Goal: Task Accomplishment & Management: Manage account settings

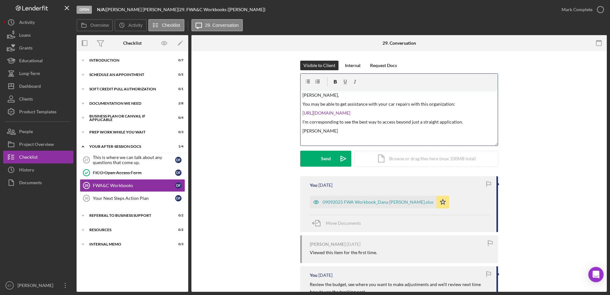
click at [460, 123] on p "I'm corresponding to see the best way to access beyond just a straight applicat…" at bounding box center [399, 121] width 194 height 7
click at [325, 137] on p "[PERSON_NAME]" at bounding box center [399, 137] width 194 height 7
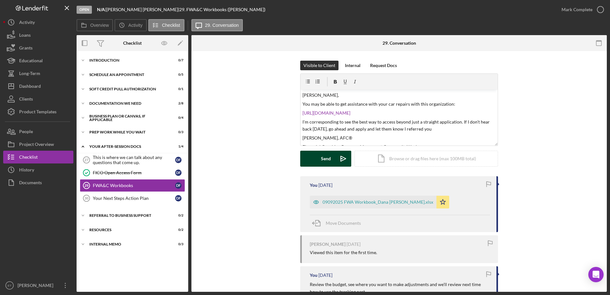
click at [319, 158] on button "Send Icon/icon-invite-send" at bounding box center [325, 159] width 51 height 16
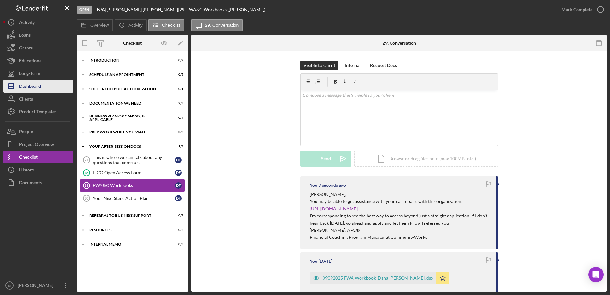
click at [36, 89] on div "Dashboard" at bounding box center [30, 87] width 22 height 14
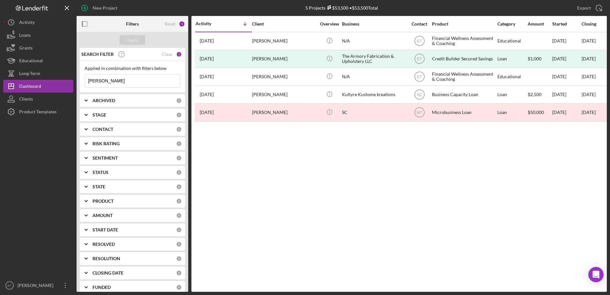
click at [124, 84] on input "[PERSON_NAME]" at bounding box center [132, 80] width 95 height 13
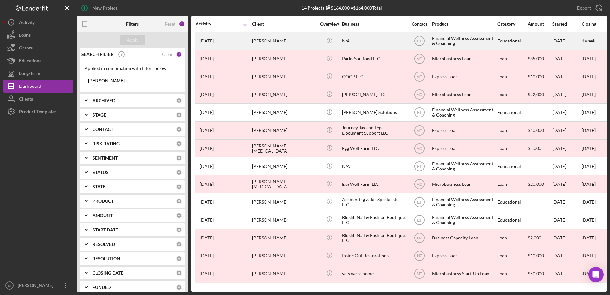
type input "[PERSON_NAME]"
click at [313, 43] on div "[PERSON_NAME]" at bounding box center [284, 41] width 64 height 17
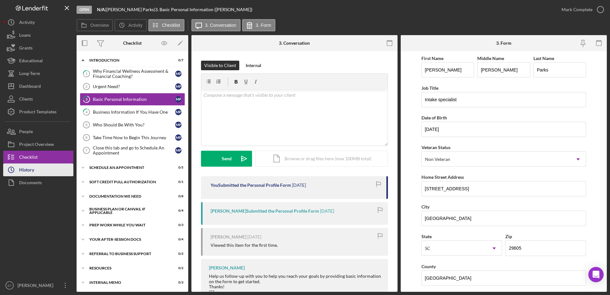
click at [26, 172] on div "History" at bounding box center [26, 170] width 15 height 14
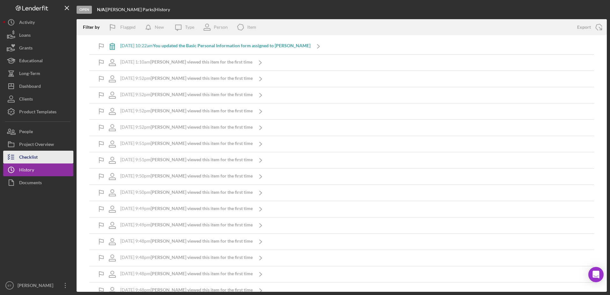
click at [31, 161] on div "Checklist" at bounding box center [28, 158] width 19 height 14
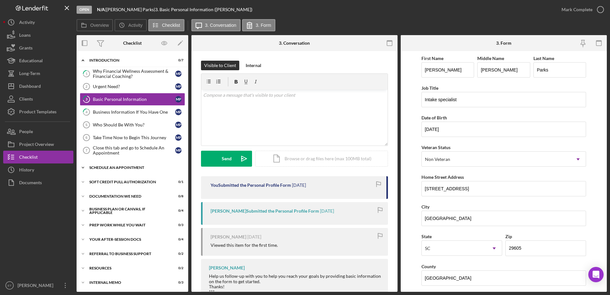
click at [118, 167] on div "Schedule An Appointment" at bounding box center [134, 168] width 91 height 4
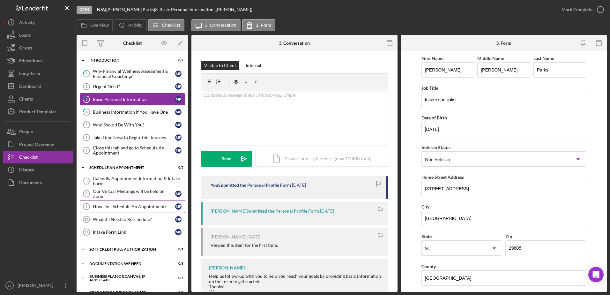
click at [116, 205] on div "How Do I Schedule An Appointment?" at bounding box center [134, 206] width 82 height 5
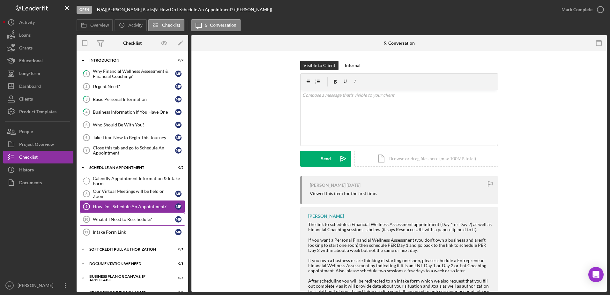
click at [115, 218] on div "What if I Need to Reschedule?" at bounding box center [134, 219] width 82 height 5
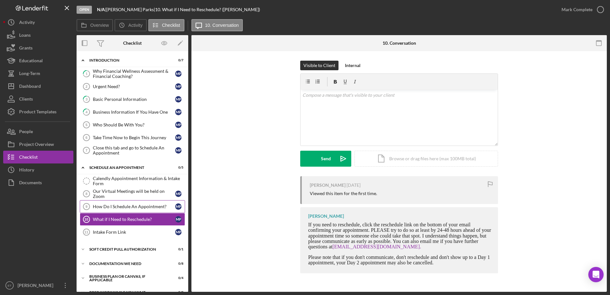
click at [121, 208] on div "How Do I Schedule An Appointment?" at bounding box center [134, 206] width 82 height 5
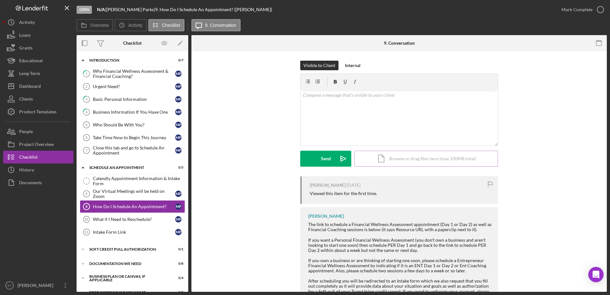
click at [401, 160] on div "Icon/Document Browse or drag files here (max 100MB total) Tap to choose files o…" at bounding box center [426, 159] width 144 height 16
click at [314, 108] on div "v Color teal Color pink Remove color Add row above Add row below Add column bef…" at bounding box center [398, 106] width 197 height 32
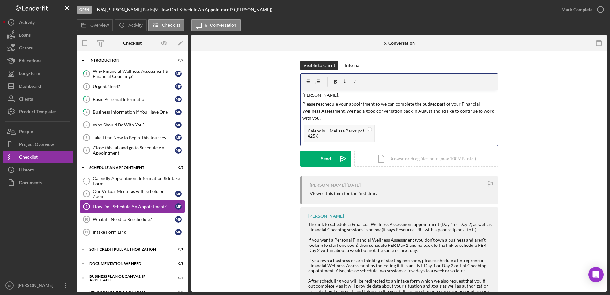
scroll to position [10, 0]
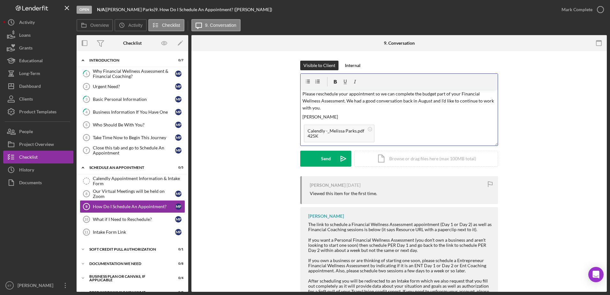
click at [335, 110] on p "Please reschedule your appointment so we can complete the budget part of your F…" at bounding box center [399, 100] width 194 height 21
click at [341, 158] on icon "Icon/icon-invite-send" at bounding box center [343, 159] width 16 height 16
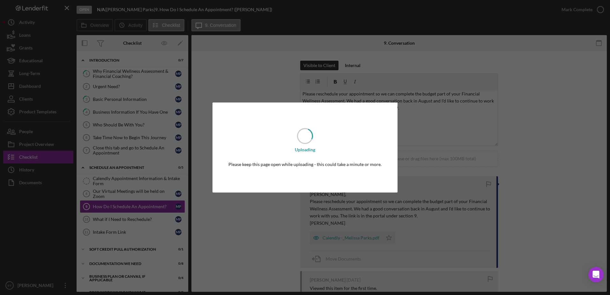
scroll to position [0, 0]
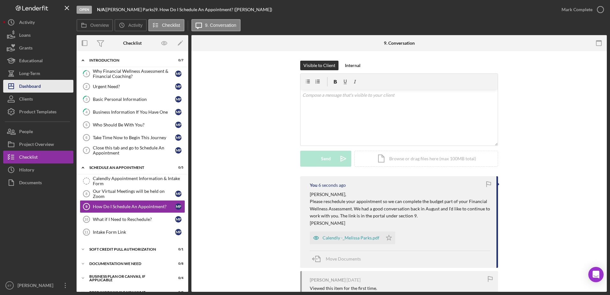
click at [32, 85] on div "Dashboard" at bounding box center [30, 87] width 22 height 14
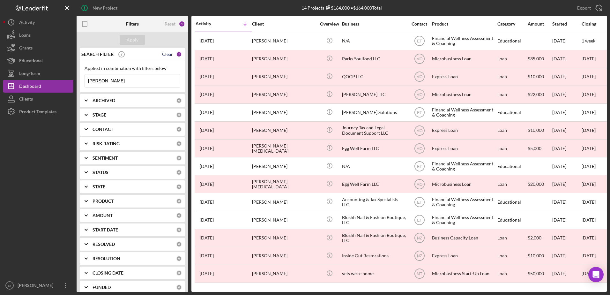
click at [163, 55] on div "Clear" at bounding box center [167, 54] width 11 height 5
click at [131, 42] on div "Apply" at bounding box center [133, 40] width 12 height 10
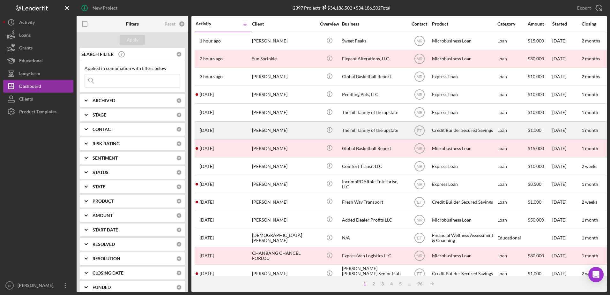
click at [306, 130] on div "[PERSON_NAME]" at bounding box center [284, 130] width 64 height 17
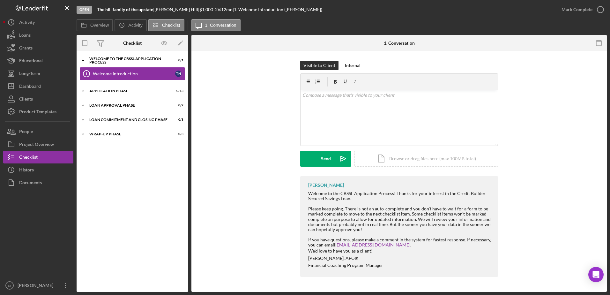
click at [108, 75] on div "Welcome Introduction" at bounding box center [134, 73] width 82 height 5
click at [102, 89] on div "Icon/Expander Application Phase 0 / 13" at bounding box center [133, 91] width 112 height 13
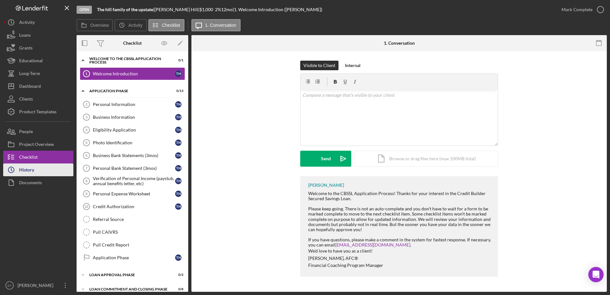
click at [33, 170] on div "History" at bounding box center [26, 170] width 15 height 14
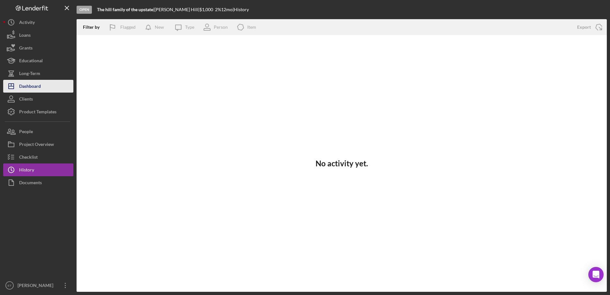
click at [31, 86] on div "Dashboard" at bounding box center [30, 87] width 22 height 14
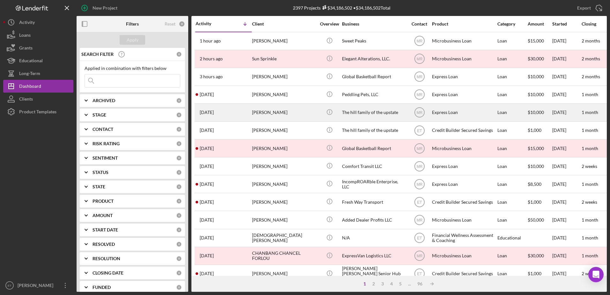
click at [306, 114] on div "[PERSON_NAME]" at bounding box center [284, 112] width 64 height 17
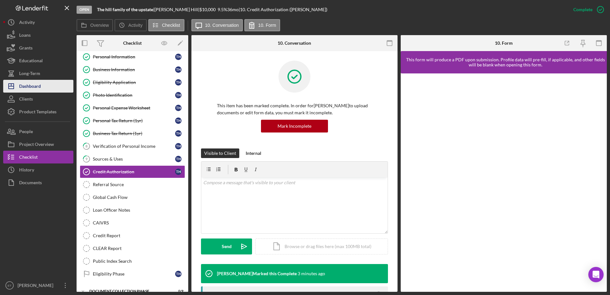
click at [40, 88] on div "Dashboard" at bounding box center [30, 87] width 22 height 14
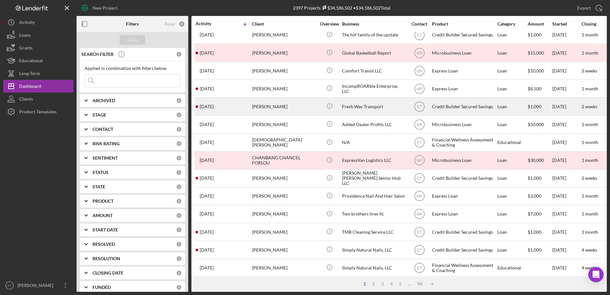
scroll to position [97, 0]
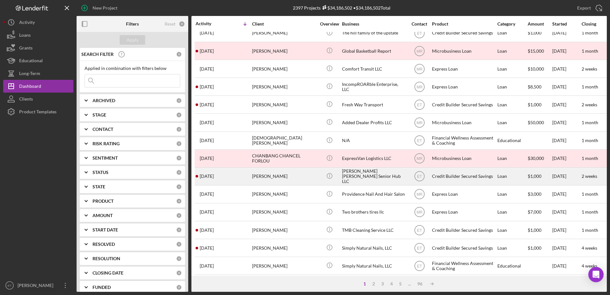
click at [366, 179] on div "[PERSON_NAME] [PERSON_NAME] Senior Hub LLC" at bounding box center [374, 176] width 64 height 17
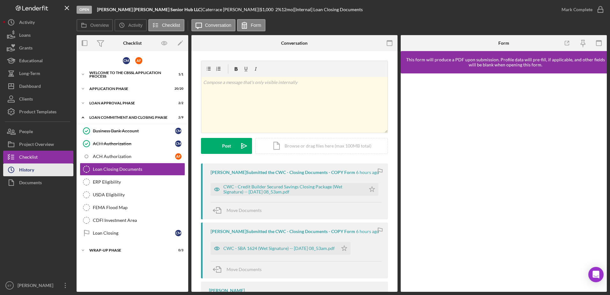
click at [29, 171] on div "History" at bounding box center [26, 170] width 15 height 14
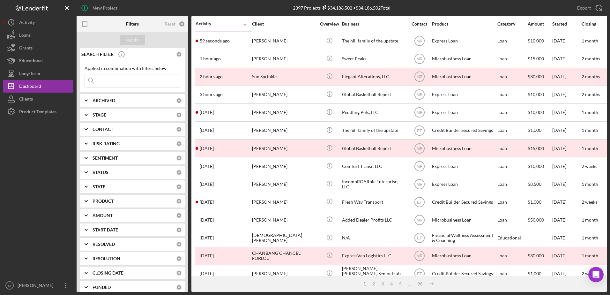
click at [118, 202] on div "PRODUCT" at bounding box center [135, 200] width 84 height 5
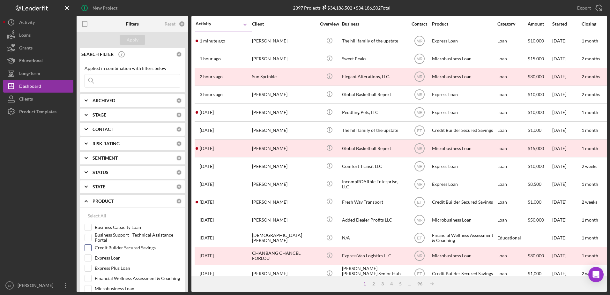
click at [90, 248] on input "Credit Builder Secured Savings" at bounding box center [88, 247] width 6 height 6
checkbox input "true"
click at [138, 39] on button "Apply" at bounding box center [133, 40] width 26 height 10
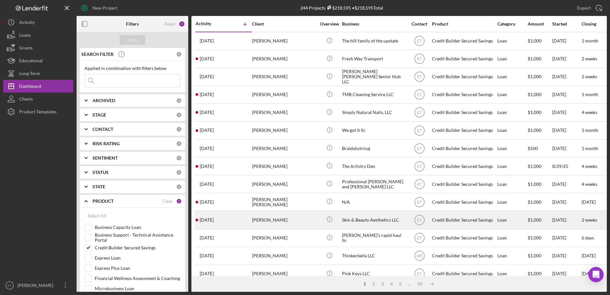
click at [359, 221] on div "Skin & Beauty Aesthetics LLC" at bounding box center [374, 219] width 64 height 17
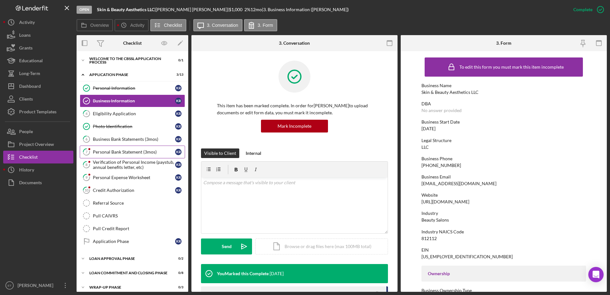
click at [114, 151] on div "Personal Bank Statement (3mos)" at bounding box center [134, 151] width 82 height 5
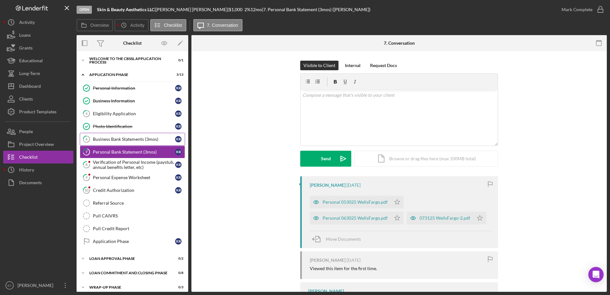
click at [117, 139] on div "Business Bank Statements (3mos)" at bounding box center [134, 139] width 82 height 5
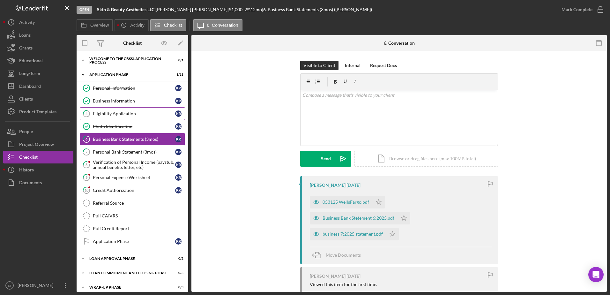
click at [113, 114] on div "Eligibility Application" at bounding box center [134, 113] width 82 height 5
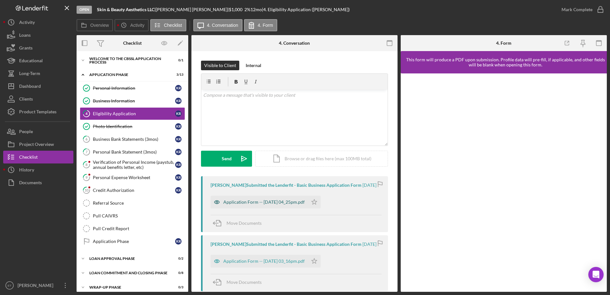
click at [217, 203] on icon "button" at bounding box center [217, 202] width 2 height 2
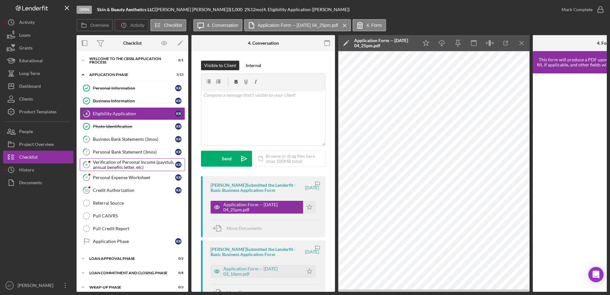
click at [109, 167] on div "Verification of Personal Income (paystub, annual benefits letter, etc)" at bounding box center [134, 164] width 82 height 10
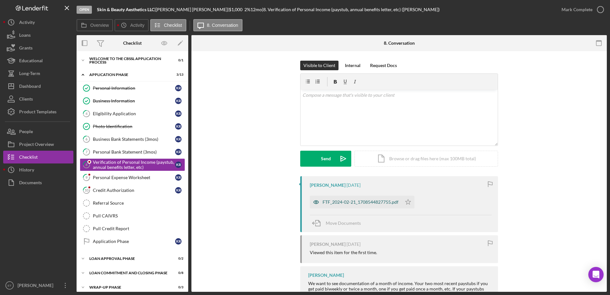
click at [315, 204] on icon "button" at bounding box center [316, 202] width 13 height 13
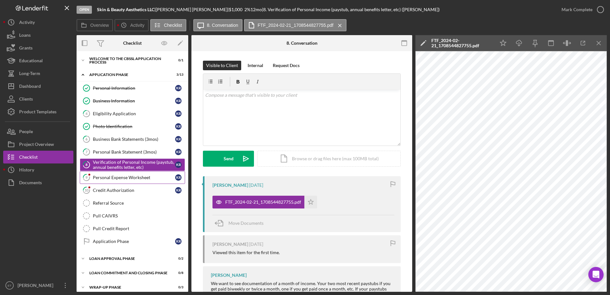
click at [115, 178] on div "Personal Expense Worksheet" at bounding box center [134, 177] width 82 height 5
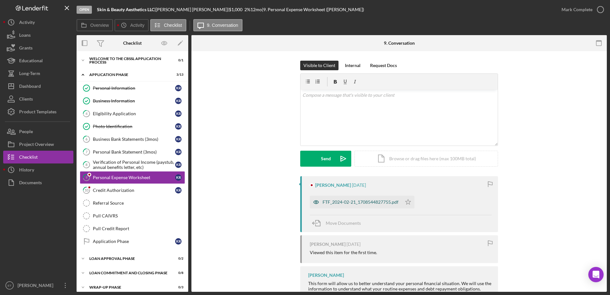
click at [315, 201] on icon "button" at bounding box center [316, 202] width 2 height 2
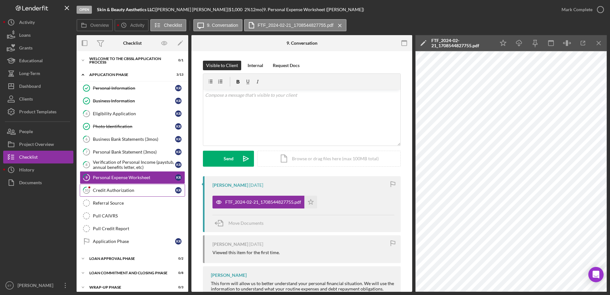
click at [101, 190] on div "Credit Authorization" at bounding box center [134, 190] width 82 height 5
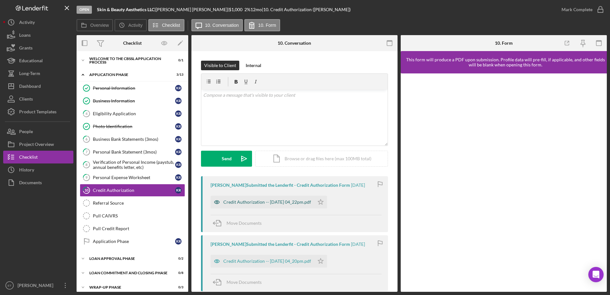
click at [217, 202] on icon "button" at bounding box center [217, 202] width 13 height 13
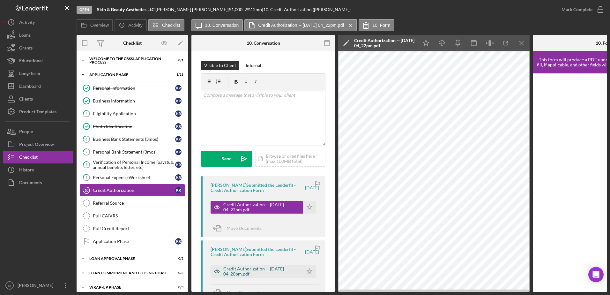
click at [216, 271] on icon "button" at bounding box center [217, 272] width 2 height 2
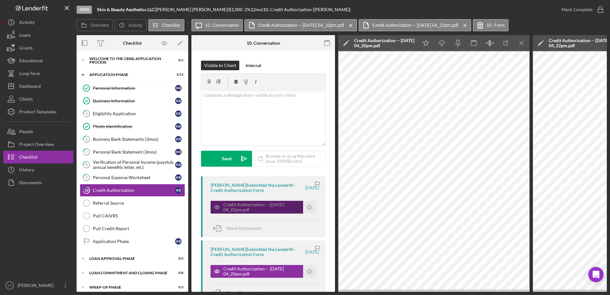
click at [216, 207] on icon "button" at bounding box center [217, 207] width 13 height 13
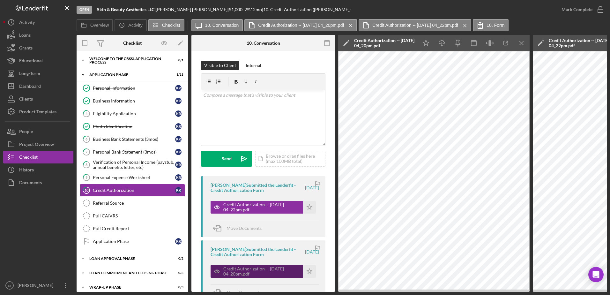
click at [216, 271] on icon "button" at bounding box center [217, 272] width 2 height 2
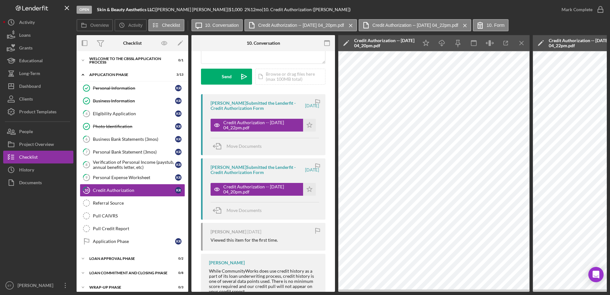
scroll to position [83, 0]
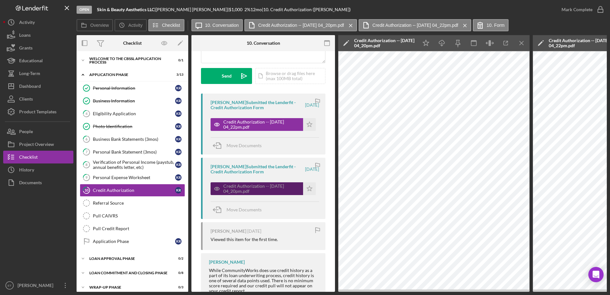
click at [218, 190] on icon "button" at bounding box center [216, 188] width 5 height 3
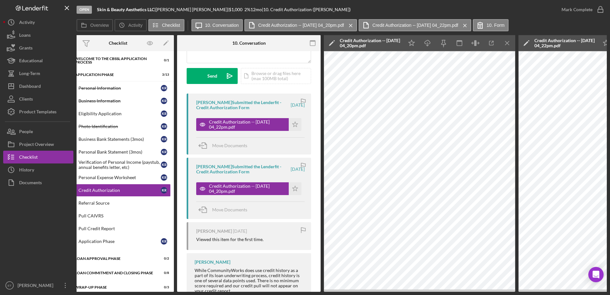
scroll to position [0, 0]
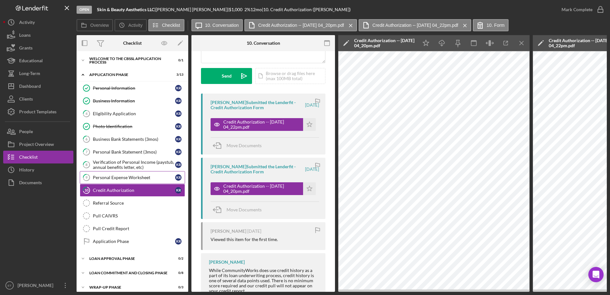
click at [112, 179] on div "Personal Expense Worksheet" at bounding box center [134, 177] width 82 height 5
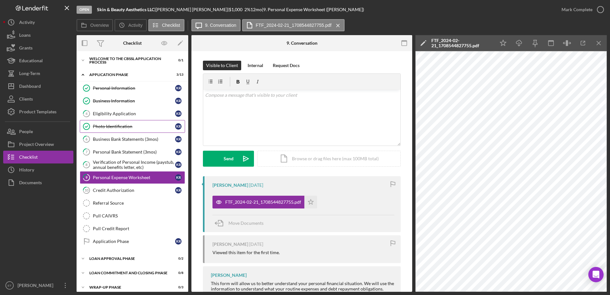
click at [121, 129] on div "Photo Identification" at bounding box center [134, 126] width 82 height 5
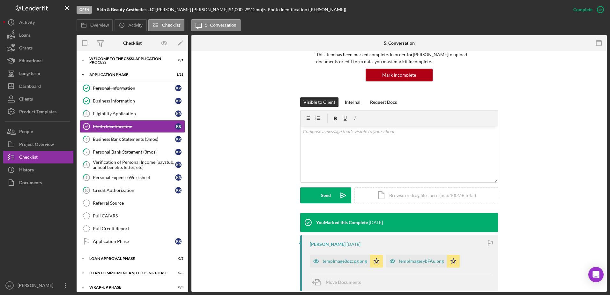
scroll to position [51, 0]
click at [315, 260] on icon "button" at bounding box center [316, 261] width 2 height 2
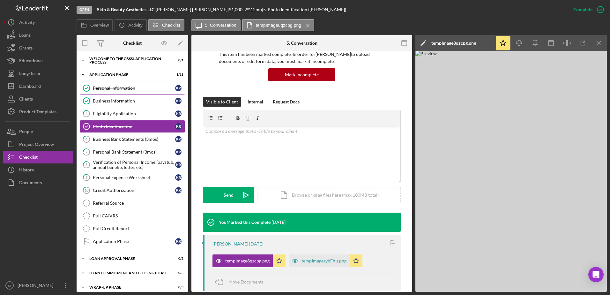
click at [111, 102] on div "Business Information" at bounding box center [134, 100] width 82 height 5
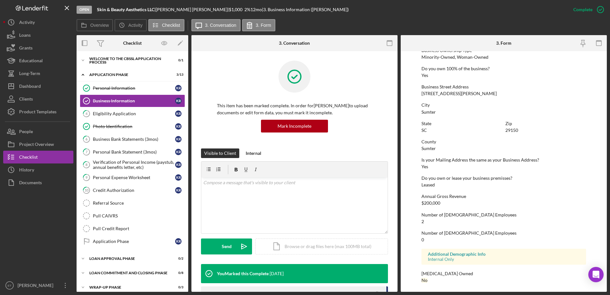
scroll to position [241, 0]
click at [107, 117] on link "4 Eligibility Application K R" at bounding box center [132, 113] width 105 height 13
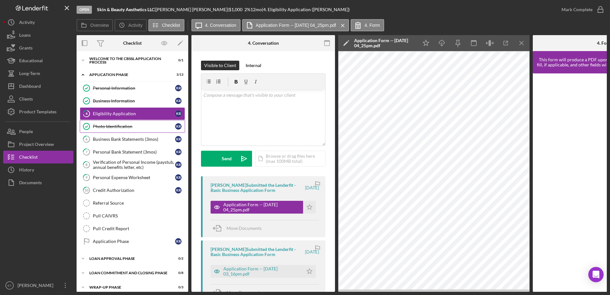
click at [115, 129] on div "Photo Identification" at bounding box center [134, 126] width 82 height 5
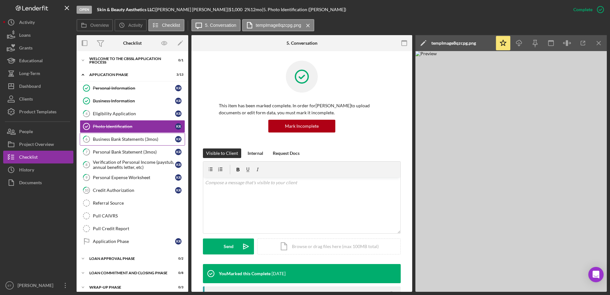
click at [111, 140] on div "Business Bank Statements (3mos)" at bounding box center [134, 139] width 82 height 5
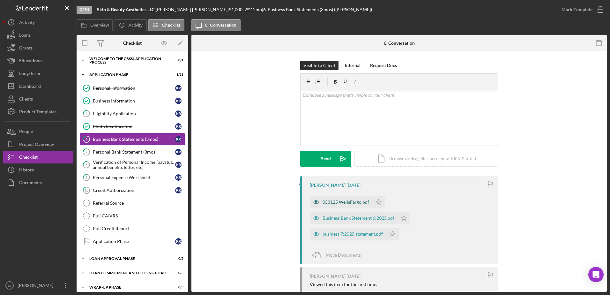
click at [313, 202] on icon "button" at bounding box center [316, 202] width 13 height 13
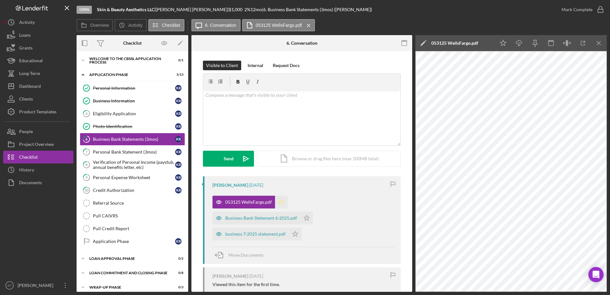
click at [280, 203] on icon "Icon/Star" at bounding box center [281, 202] width 13 height 13
click at [221, 216] on icon "button" at bounding box center [218, 217] width 5 height 3
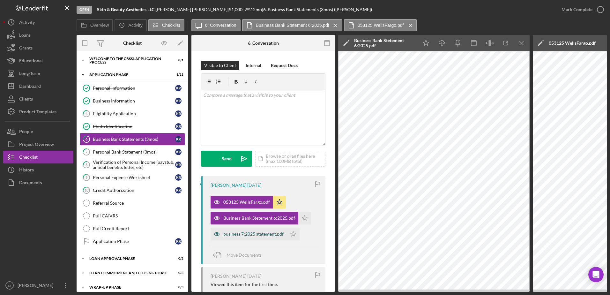
click at [217, 233] on icon "button" at bounding box center [217, 234] width 2 height 2
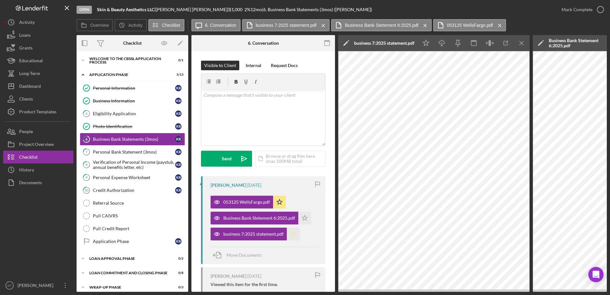
click at [290, 235] on icon "Icon/Star" at bounding box center [293, 233] width 13 height 13
click at [305, 218] on icon "Icon/Star" at bounding box center [304, 217] width 13 height 13
click at [108, 152] on div "Personal Bank Statement (3mos)" at bounding box center [134, 151] width 82 height 5
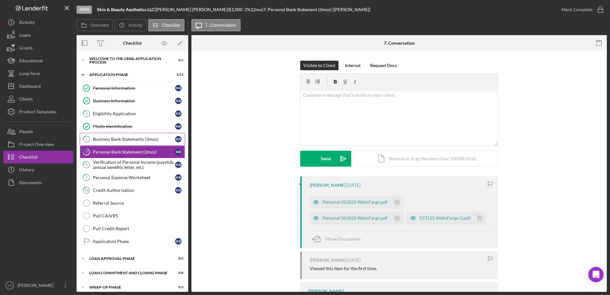
click at [127, 143] on link "6 Business Bank Statements (3mos) K R" at bounding box center [132, 139] width 105 height 13
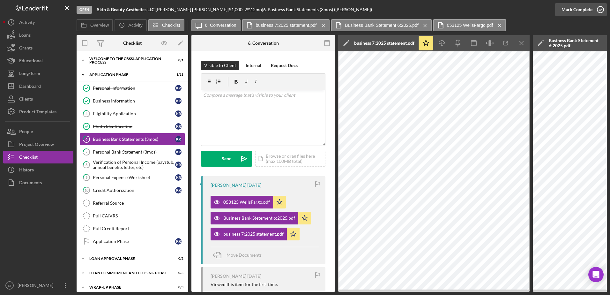
click at [601, 9] on icon "button" at bounding box center [600, 10] width 16 height 16
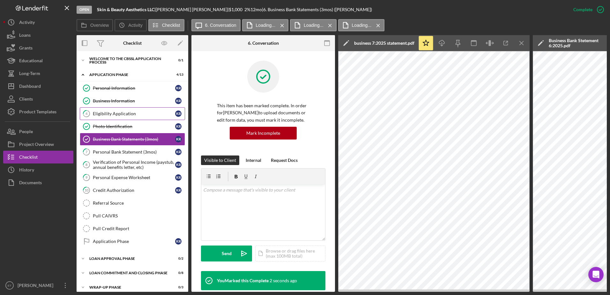
click at [95, 115] on div "Eligibility Application" at bounding box center [134, 113] width 82 height 5
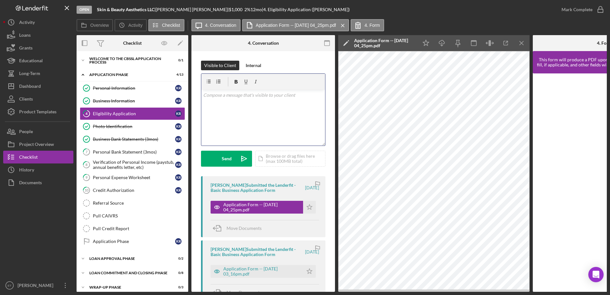
click at [239, 124] on div "v Color teal Color pink Remove color Add row above Add row below Add column bef…" at bounding box center [263, 118] width 124 height 56
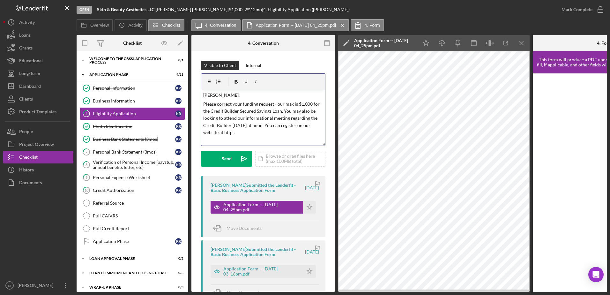
click at [265, 137] on div "v Color teal Color pink Remove color Add row above Add row below Add column bef…" at bounding box center [263, 118] width 124 height 56
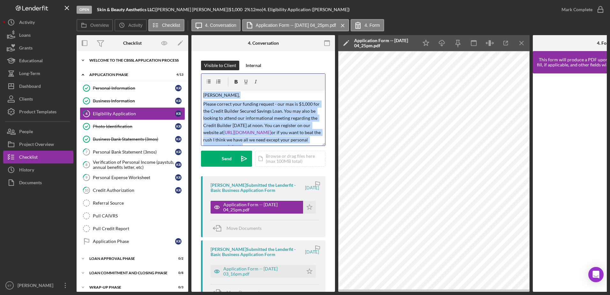
drag, startPoint x: 247, startPoint y: 138, endPoint x: 166, endPoint y: 64, distance: 110.0
click at [166, 64] on div "Overview Internal Workflow Stage Open Icon/Dropdown Arrow Archive (can unarchiv…" at bounding box center [342, 163] width 530 height 256
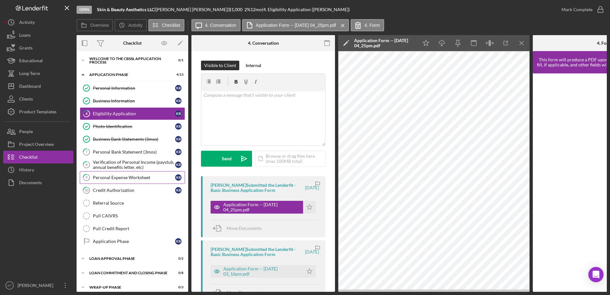
click at [106, 179] on div "Personal Expense Worksheet" at bounding box center [134, 177] width 82 height 5
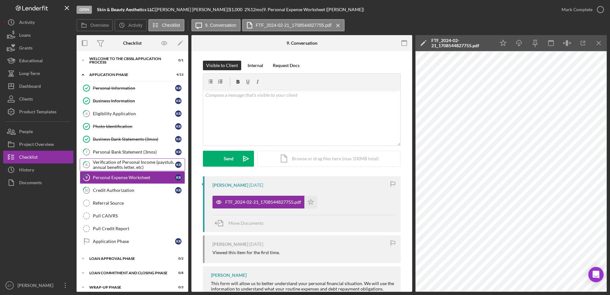
click at [106, 167] on div "Verification of Personal Income (paystub, annual benefits letter, etc)" at bounding box center [134, 164] width 82 height 10
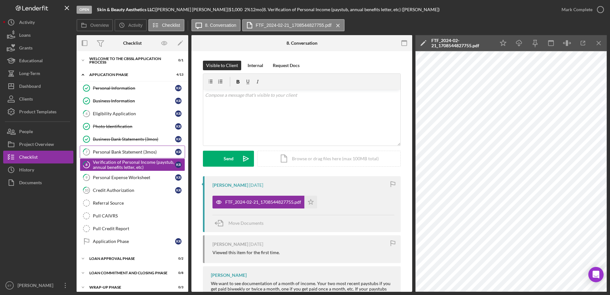
click at [104, 154] on div "Personal Bank Statement (3mos)" at bounding box center [134, 151] width 82 height 5
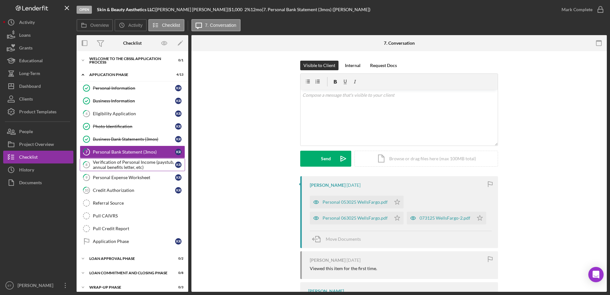
click at [104, 165] on div "Verification of Personal Income (paystub, annual benefits letter, etc)" at bounding box center [134, 164] width 82 height 10
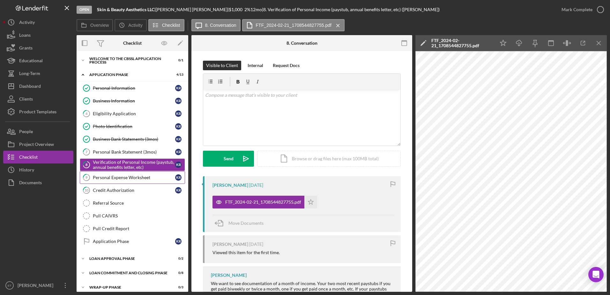
click at [117, 177] on div "Personal Expense Worksheet" at bounding box center [134, 177] width 82 height 5
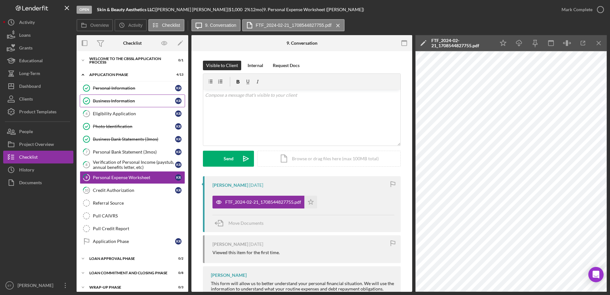
click at [125, 100] on div "Business Information" at bounding box center [134, 100] width 82 height 5
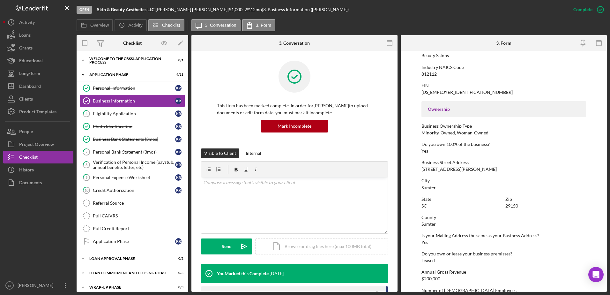
scroll to position [241, 0]
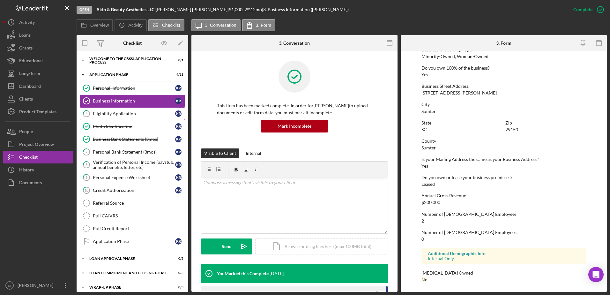
click at [87, 115] on tspan "4" at bounding box center [86, 113] width 2 height 4
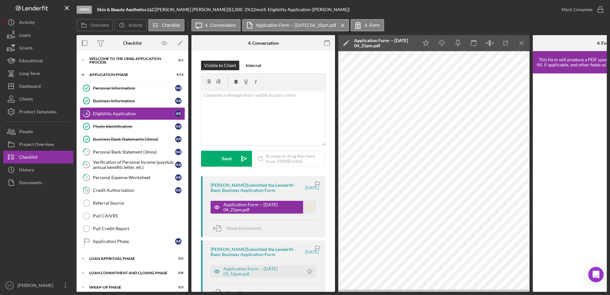
click at [307, 208] on icon "Icon/Star" at bounding box center [309, 207] width 13 height 13
click at [601, 8] on icon "button" at bounding box center [600, 10] width 16 height 16
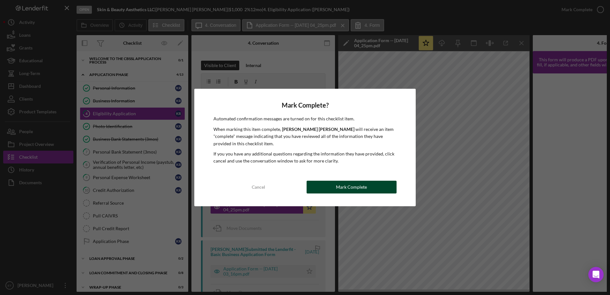
click at [360, 185] on div "Mark Complete" at bounding box center [351, 187] width 31 height 13
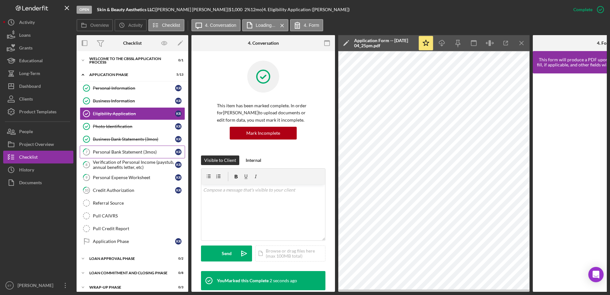
click at [108, 154] on div "Personal Bank Statement (3mos)" at bounding box center [134, 151] width 82 height 5
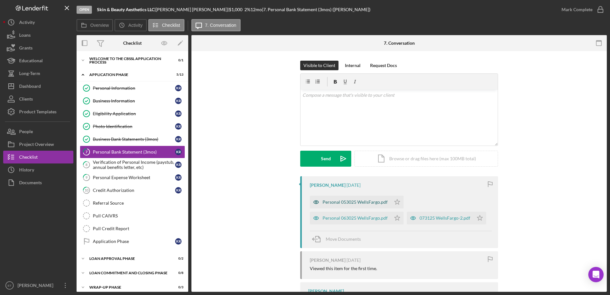
click at [315, 203] on icon "button" at bounding box center [316, 202] width 13 height 13
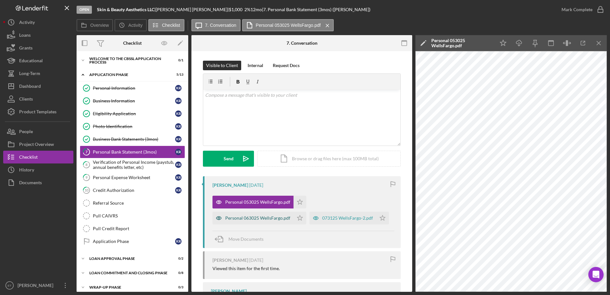
click at [218, 218] on icon "button" at bounding box center [218, 217] width 13 height 13
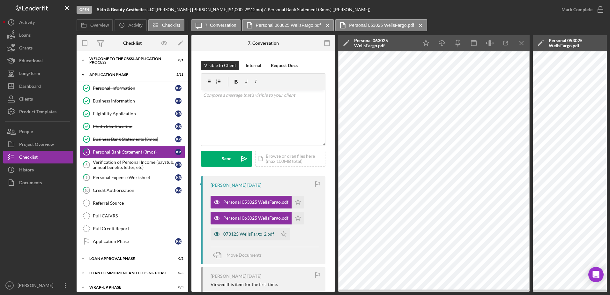
click at [217, 234] on icon "button" at bounding box center [217, 233] width 13 height 13
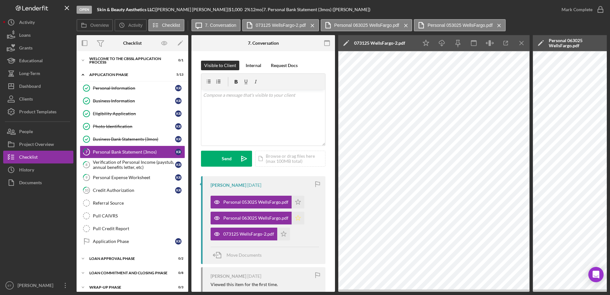
drag, startPoint x: 296, startPoint y: 201, endPoint x: 299, endPoint y: 219, distance: 17.7
click at [299, 219] on div "Personal 053025 WellsFargo.pdf Icon/Star Personal 063025 WellsFargo.pdf Icon/St…" at bounding box center [265, 216] width 108 height 48
click at [299, 219] on icon "Icon/Star" at bounding box center [298, 217] width 13 height 13
click at [296, 202] on icon "Icon/Star" at bounding box center [298, 202] width 13 height 13
click at [285, 234] on polygon "button" at bounding box center [283, 233] width 5 height 5
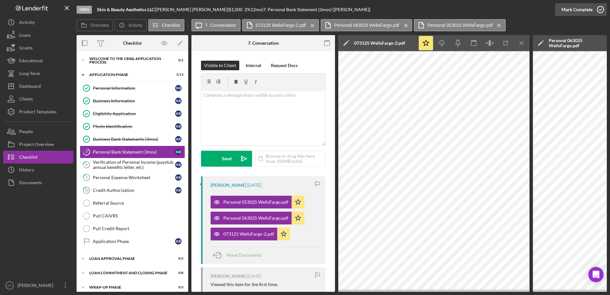
click at [601, 9] on icon "button" at bounding box center [600, 10] width 16 height 16
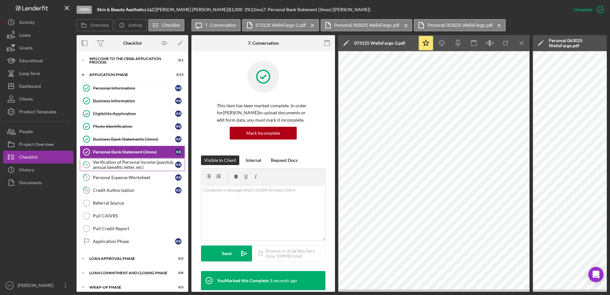
click at [101, 167] on div "Verification of Personal Income (paystub, annual benefits letter, etc)" at bounding box center [134, 164] width 82 height 10
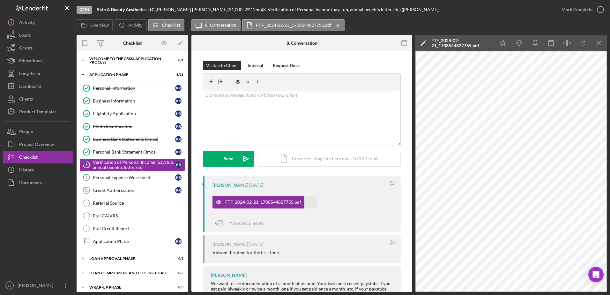
click at [311, 201] on polygon "button" at bounding box center [310, 201] width 5 height 5
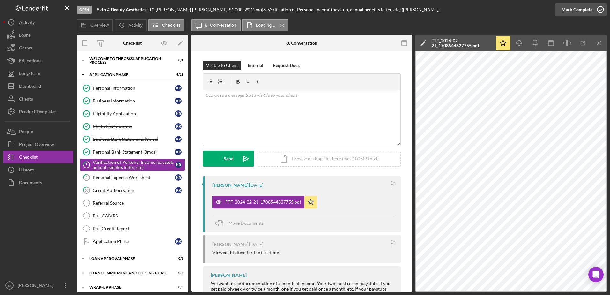
click at [599, 9] on icon "button" at bounding box center [600, 10] width 16 height 16
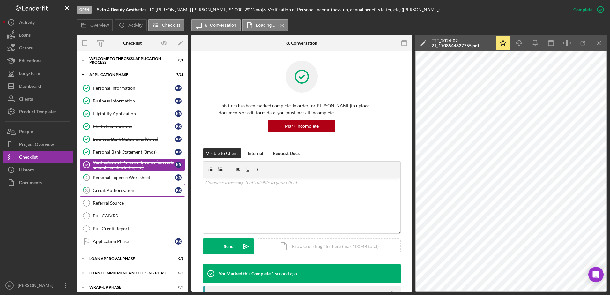
click at [110, 191] on div "Credit Authorization" at bounding box center [134, 190] width 82 height 5
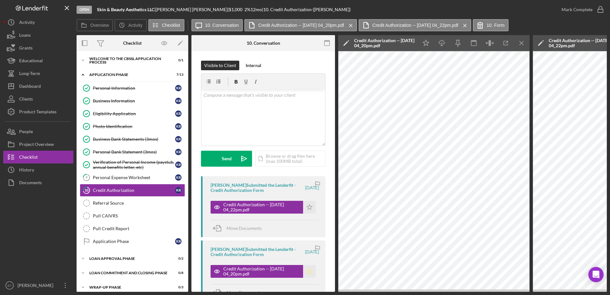
click at [307, 271] on icon "Icon/Star" at bounding box center [309, 271] width 13 height 13
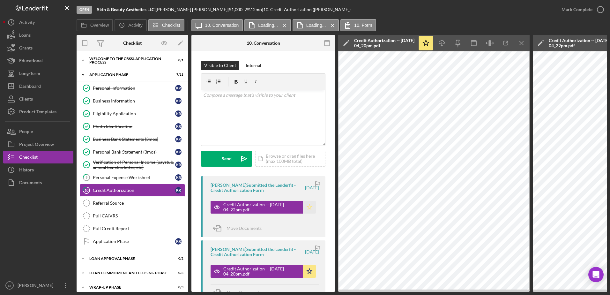
click at [307, 207] on icon "Icon/Star" at bounding box center [309, 207] width 13 height 13
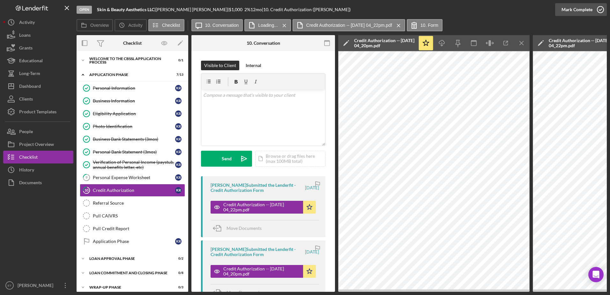
click at [601, 10] on icon "button" at bounding box center [600, 10] width 16 height 16
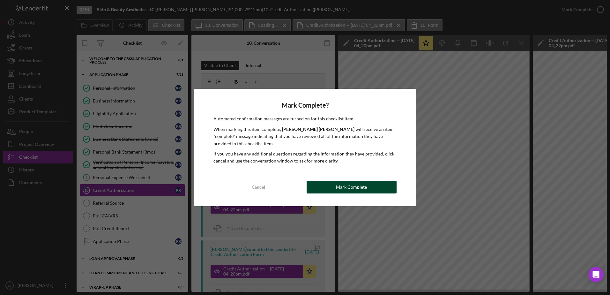
click at [362, 185] on div "Mark Complete" at bounding box center [351, 187] width 31 height 13
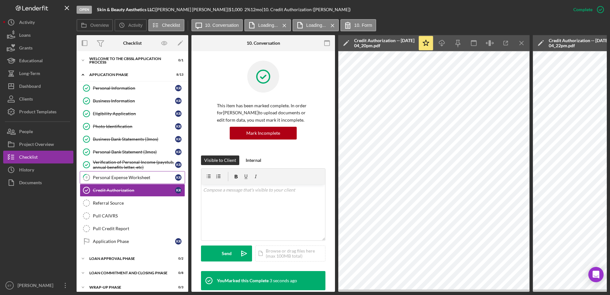
click at [114, 176] on div "Personal Expense Worksheet" at bounding box center [134, 177] width 82 height 5
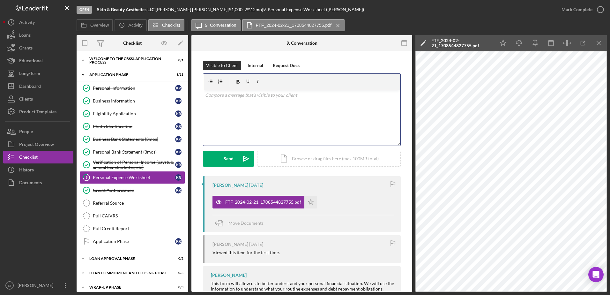
click at [223, 102] on div "v Color teal Color pink Remove color Add row above Add row below Add column bef…" at bounding box center [301, 118] width 197 height 56
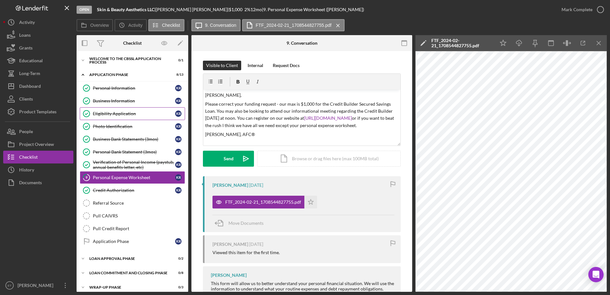
click at [113, 113] on div "Eligibility Application" at bounding box center [134, 113] width 82 height 5
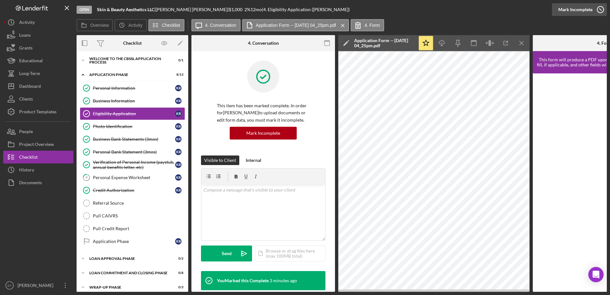
click at [598, 9] on icon "button" at bounding box center [600, 10] width 16 height 16
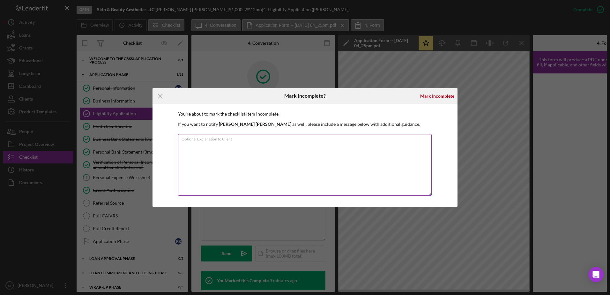
click at [281, 154] on textarea "Optional Explanation to Client" at bounding box center [305, 165] width 254 height 62
paste textarea "[PERSON_NAME], Please correct your funding request - our max is $1,000 for the …"
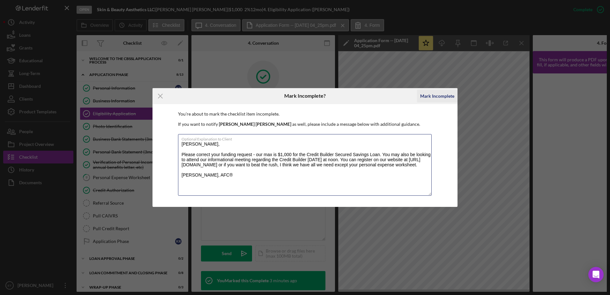
type textarea "[PERSON_NAME], Please correct your funding request - our max is $1,000 for the …"
click at [437, 96] on div "Mark Incomplete" at bounding box center [437, 96] width 34 height 13
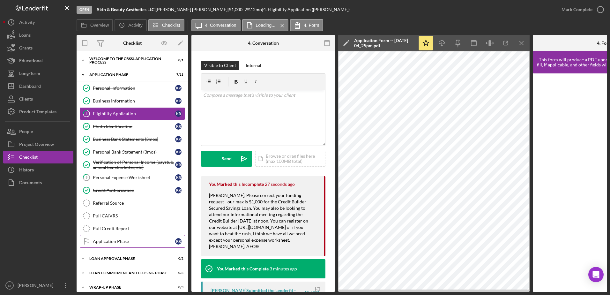
click at [86, 241] on icon "Application Phase" at bounding box center [86, 241] width 16 height 16
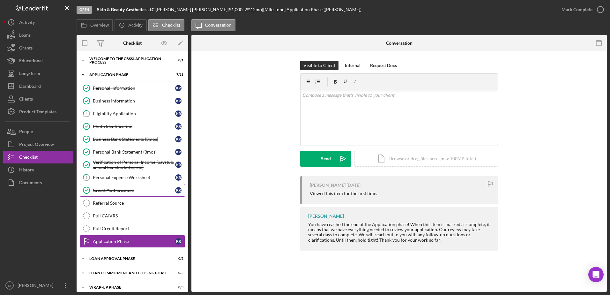
click at [111, 190] on div "Credit Authorization" at bounding box center [134, 190] width 82 height 5
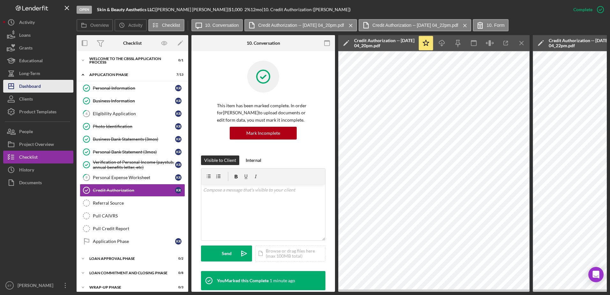
click at [34, 83] on div "Dashboard" at bounding box center [30, 87] width 22 height 14
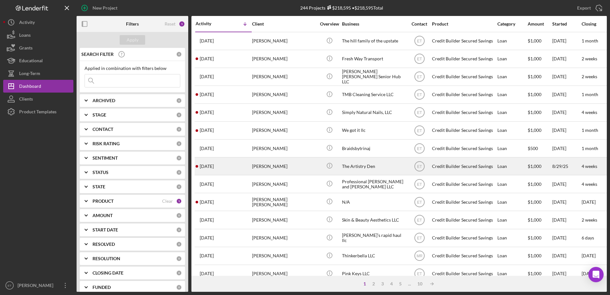
click at [275, 168] on div "[PERSON_NAME]" at bounding box center [284, 166] width 64 height 17
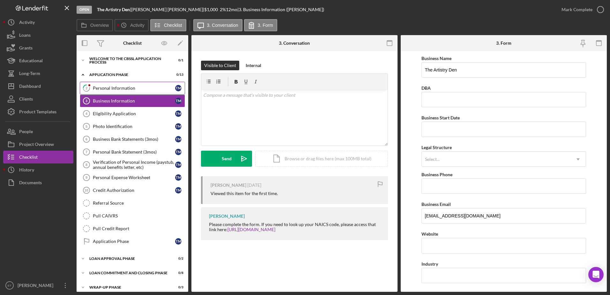
click at [113, 88] on div "Personal Information" at bounding box center [134, 87] width 82 height 5
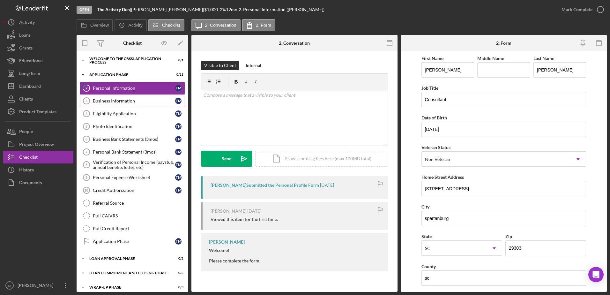
click at [104, 101] on div "Business Information" at bounding box center [134, 100] width 82 height 5
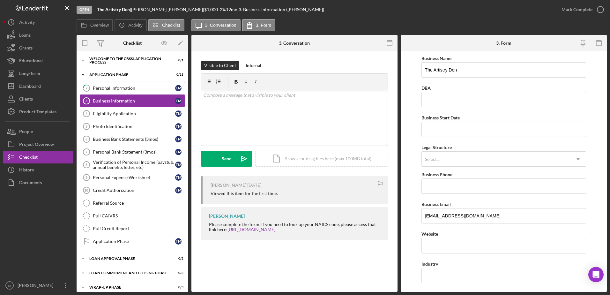
click at [124, 90] on div "Personal Information" at bounding box center [134, 87] width 82 height 5
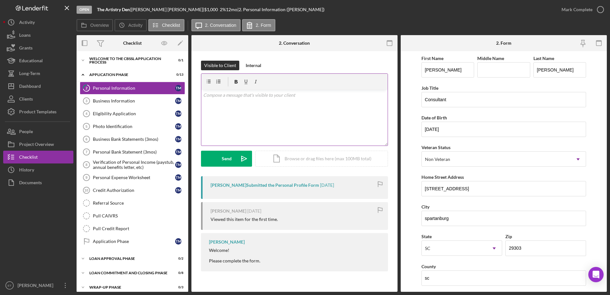
click at [224, 105] on div "v Color teal Color pink Remove color Add row above Add row below Add column bef…" at bounding box center [294, 118] width 186 height 56
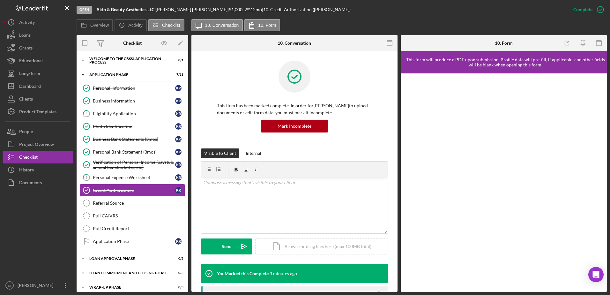
scroll to position [5, 0]
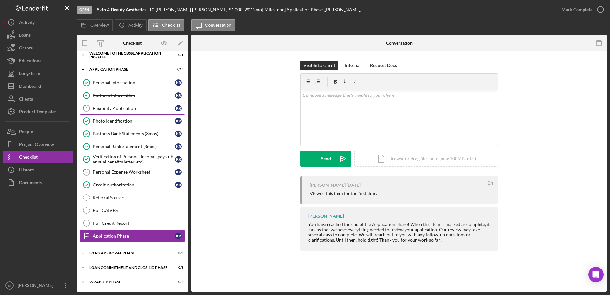
click at [115, 108] on div "Eligibility Application" at bounding box center [134, 108] width 82 height 5
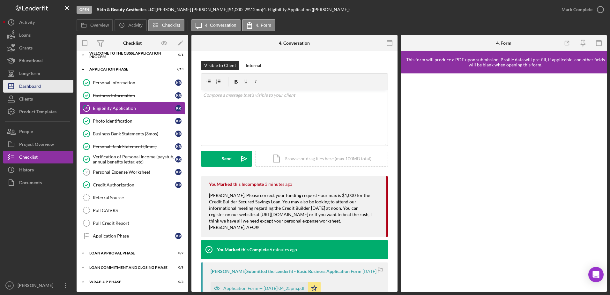
click at [28, 87] on div "Dashboard" at bounding box center [30, 87] width 22 height 14
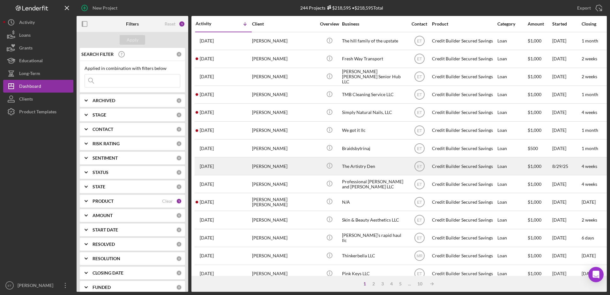
click at [306, 167] on div "[PERSON_NAME]" at bounding box center [284, 166] width 64 height 17
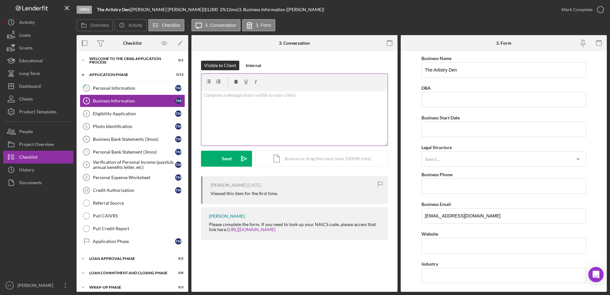
click at [237, 107] on div "v Color teal Color pink Remove color Add row above Add row below Add column bef…" at bounding box center [294, 118] width 186 height 56
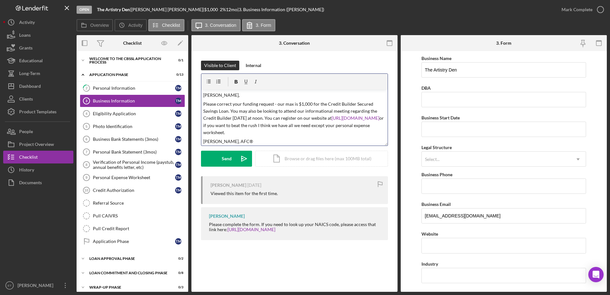
click at [230, 111] on p "Please correct your funding request - our max is $1,000 for the Credit Builder …" at bounding box center [294, 118] width 183 height 36
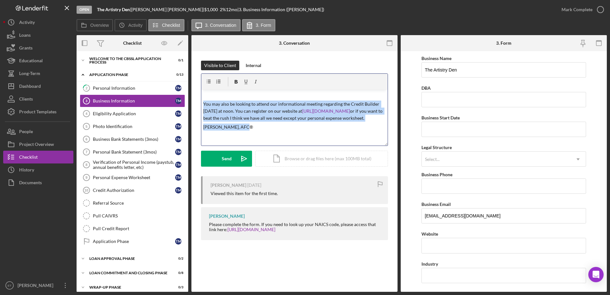
drag, startPoint x: 241, startPoint y: 134, endPoint x: 200, endPoint y: 103, distance: 50.5
click at [200, 103] on div "Visible to Client Internal v Color teal Color pink Remove color Add row above A…" at bounding box center [294, 152] width 206 height 202
copy div "You may also be looking to attend our informational meeting regarding the Credi…"
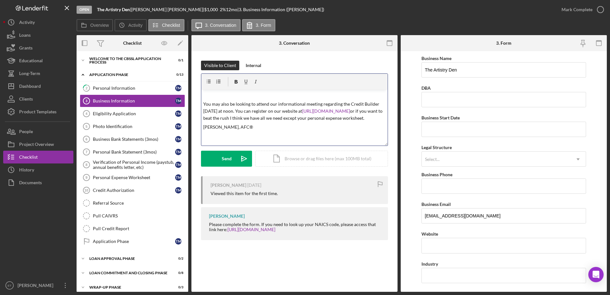
click at [210, 95] on p at bounding box center [294, 95] width 183 height 7
click at [229, 122] on p "You may also be looking to attend our informational meeting regarding the Credi…" at bounding box center [294, 110] width 183 height 21
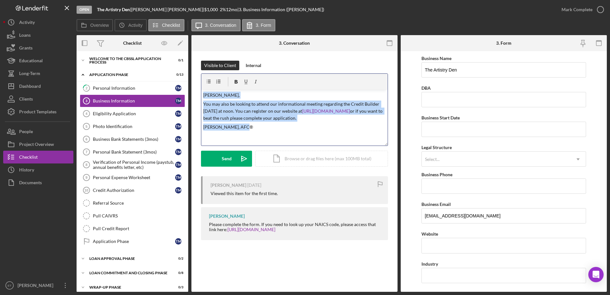
drag, startPoint x: 244, startPoint y: 137, endPoint x: 202, endPoint y: 98, distance: 57.8
click at [202, 98] on div "v Color teal Color pink Remove color Add row above Add row below Add column bef…" at bounding box center [294, 118] width 186 height 56
copy div "[PERSON_NAME], You may also be looking to attend our informational meeting rega…"
click at [230, 157] on div "Send" at bounding box center [227, 159] width 10 height 16
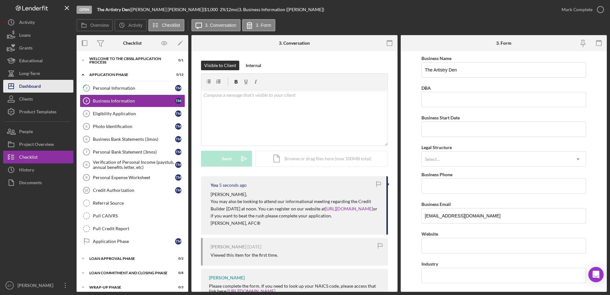
click at [22, 87] on div "Dashboard" at bounding box center [30, 87] width 22 height 14
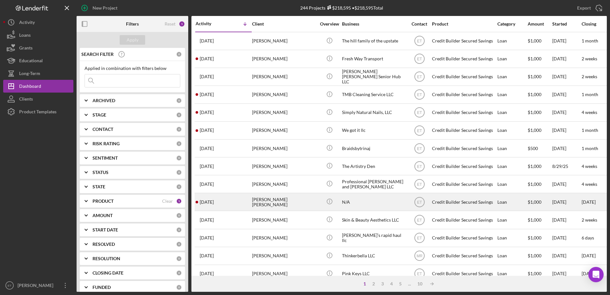
click at [300, 203] on div "[PERSON_NAME] [PERSON_NAME]" at bounding box center [284, 201] width 64 height 17
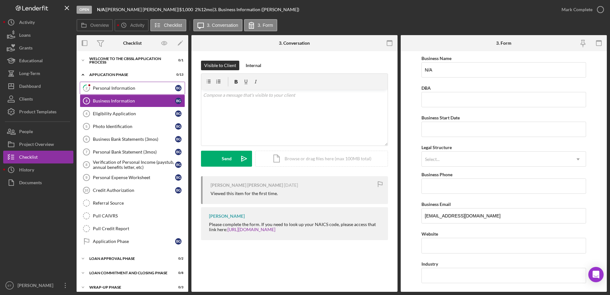
click at [117, 90] on div "Personal Information" at bounding box center [134, 87] width 82 height 5
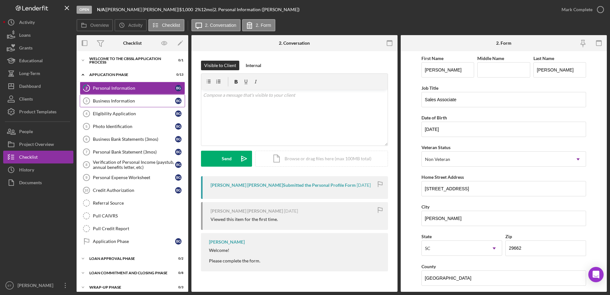
click at [117, 100] on div "Business Information" at bounding box center [134, 100] width 82 height 5
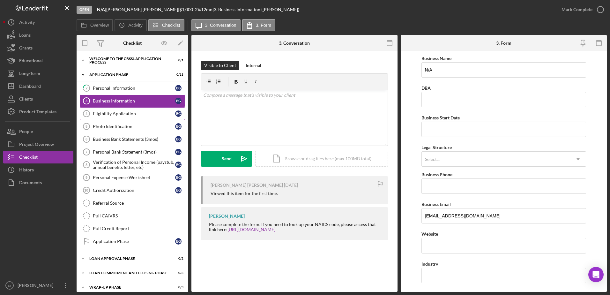
click at [116, 113] on div "Eligibility Application" at bounding box center [134, 113] width 82 height 5
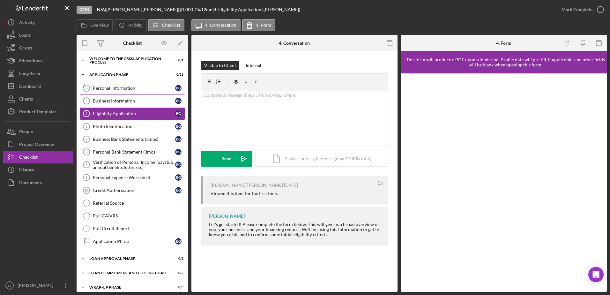
click at [110, 89] on div "Personal Information" at bounding box center [134, 87] width 82 height 5
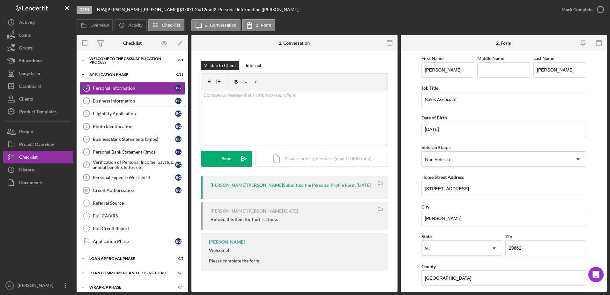
click at [128, 102] on div "Business Information" at bounding box center [134, 100] width 82 height 5
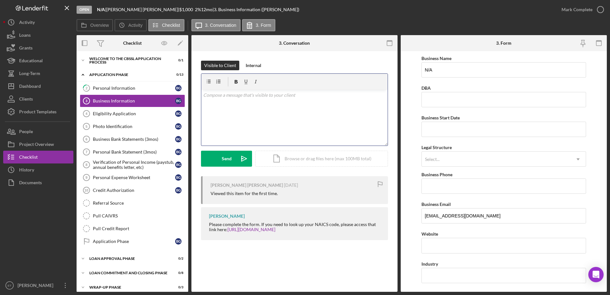
click at [221, 110] on div "v Color teal Color pink Remove color Add row above Add row below Add column bef…" at bounding box center [294, 118] width 186 height 56
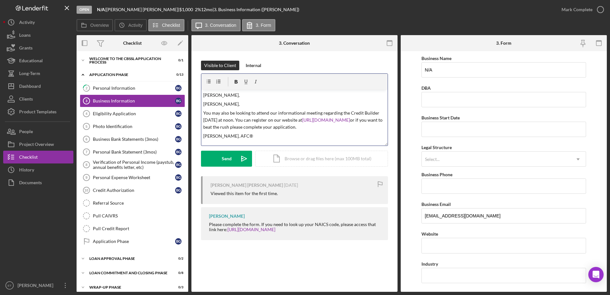
scroll to position [2, 0]
click at [237, 102] on p "[PERSON_NAME]," at bounding box center [294, 103] width 183 height 7
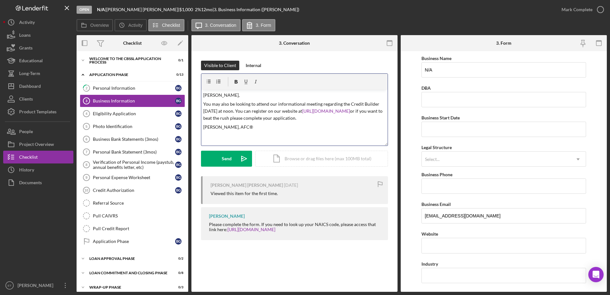
click at [260, 130] on p "[PERSON_NAME], AFC®" at bounding box center [294, 126] width 183 height 7
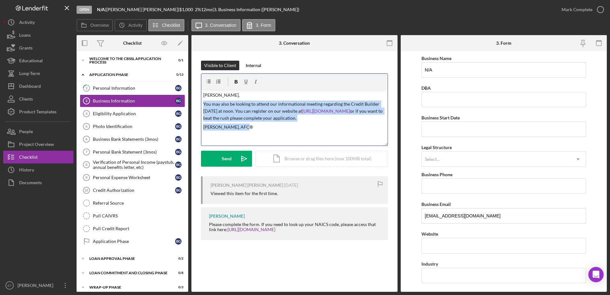
drag, startPoint x: 247, startPoint y: 134, endPoint x: 197, endPoint y: 106, distance: 56.9
click at [197, 106] on div "Visible to Client Internal v Color teal Color pink Remove color Add row above A…" at bounding box center [294, 152] width 206 height 202
copy div "You may also be looking to attend our informational meeting regarding the Credi…"
click at [267, 141] on div "v Color teal Color pink Remove color Add row above Add row below Add column bef…" at bounding box center [294, 118] width 186 height 56
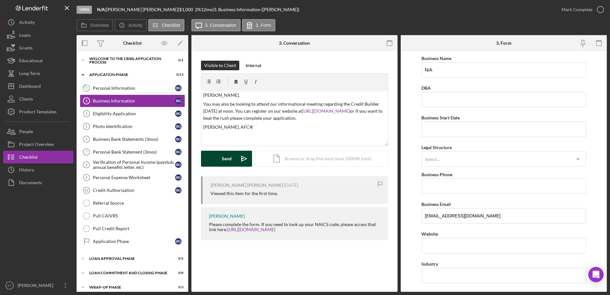
click at [239, 158] on icon "Icon/icon-invite-send" at bounding box center [244, 159] width 16 height 16
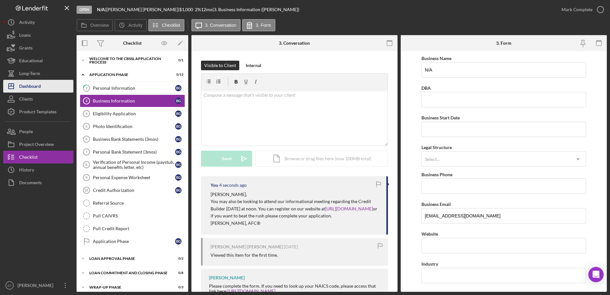
click at [32, 86] on div "Dashboard" at bounding box center [30, 87] width 22 height 14
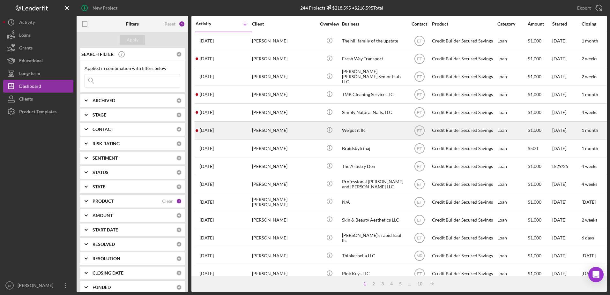
click at [382, 130] on div "We got it llc" at bounding box center [374, 130] width 64 height 17
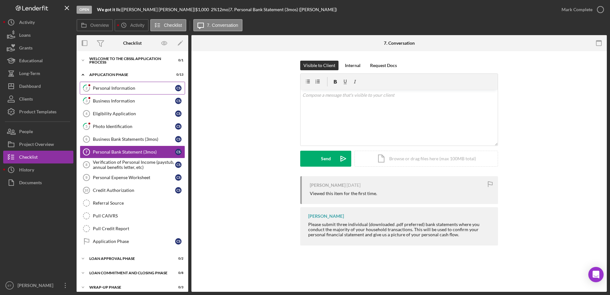
click at [115, 89] on div "Personal Information" at bounding box center [134, 87] width 82 height 5
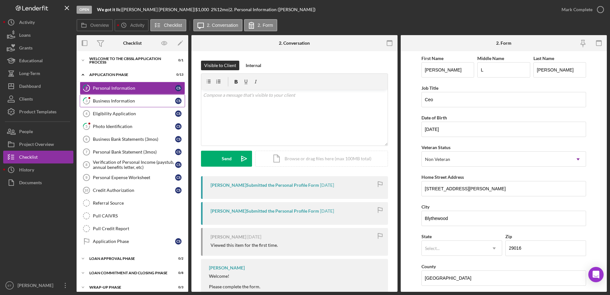
click at [108, 102] on div "Business Information" at bounding box center [134, 100] width 82 height 5
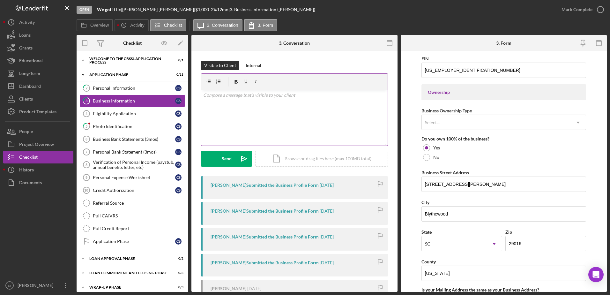
click at [254, 119] on div "v Color teal Color pink Remove color Add row above Add row below Add column bef…" at bounding box center [294, 118] width 186 height 56
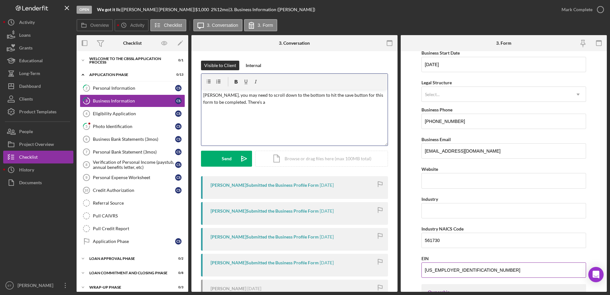
scroll to position [66, 0]
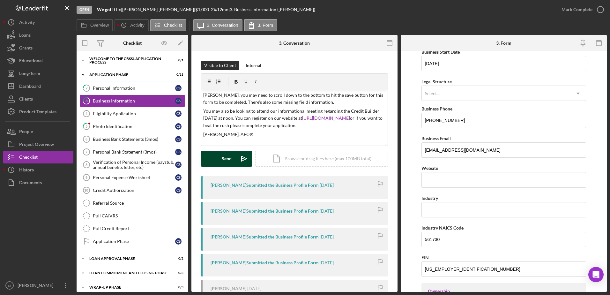
click at [244, 159] on icon "Icon/icon-invite-send" at bounding box center [244, 159] width 16 height 16
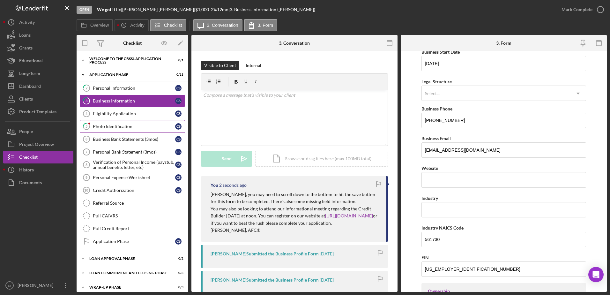
click at [118, 127] on div "Photo Identification" at bounding box center [134, 126] width 82 height 5
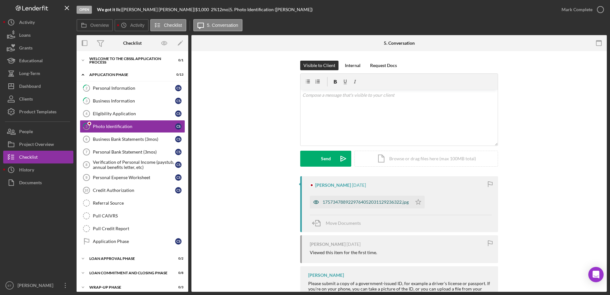
click at [314, 201] on icon "button" at bounding box center [316, 202] width 13 height 13
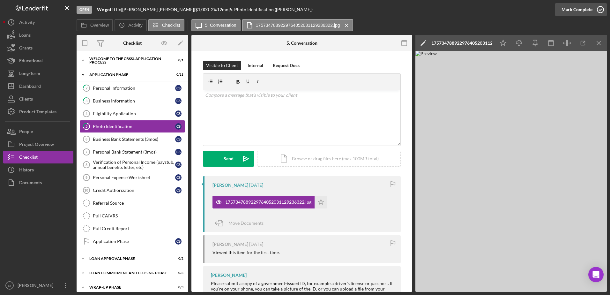
click at [599, 9] on icon "button" at bounding box center [600, 10] width 16 height 16
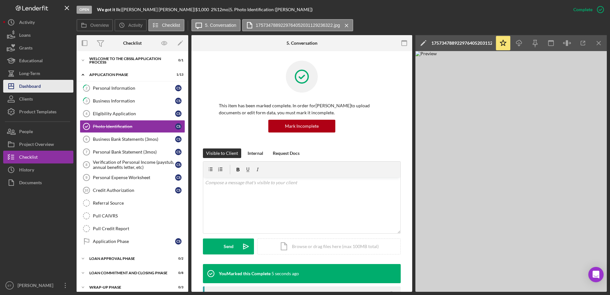
click at [25, 86] on div "Dashboard" at bounding box center [30, 87] width 22 height 14
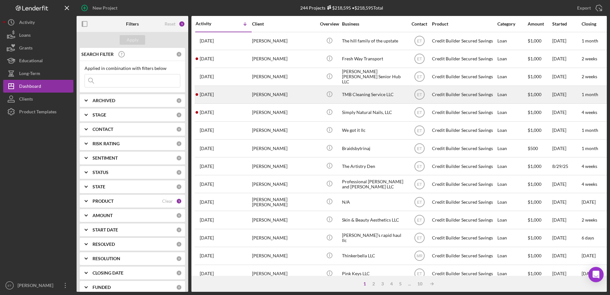
click at [285, 93] on div "[PERSON_NAME]" at bounding box center [284, 94] width 64 height 17
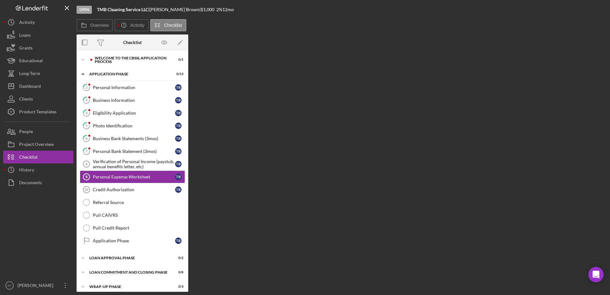
scroll to position [5, 0]
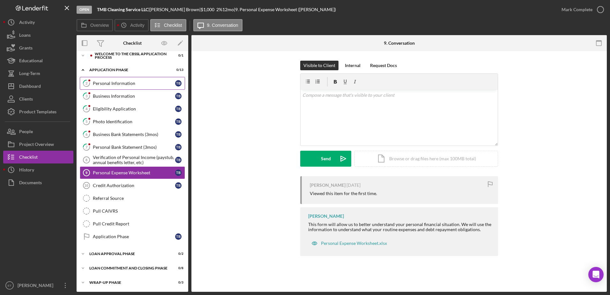
click at [116, 86] on link "2 Personal Information T B" at bounding box center [132, 83] width 105 height 13
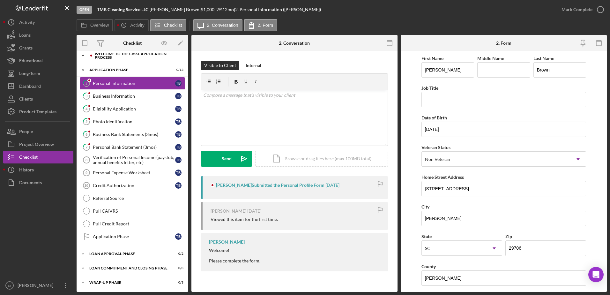
click at [104, 56] on div "Welcome to the CBSSL Application Process" at bounding box center [137, 55] width 85 height 7
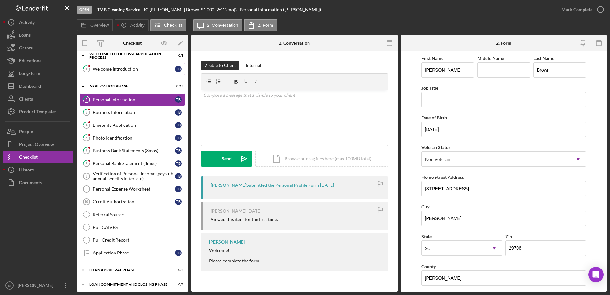
click at [108, 71] on div "Welcome Introduction" at bounding box center [134, 68] width 82 height 5
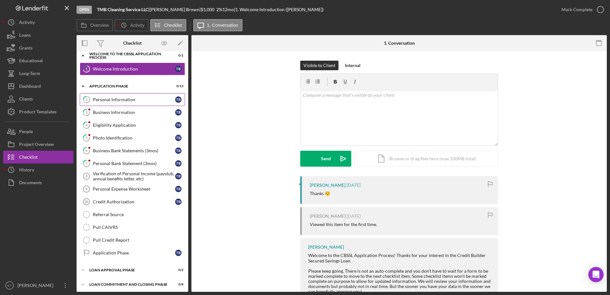
click at [112, 103] on link "2 Personal Information T B" at bounding box center [132, 99] width 105 height 13
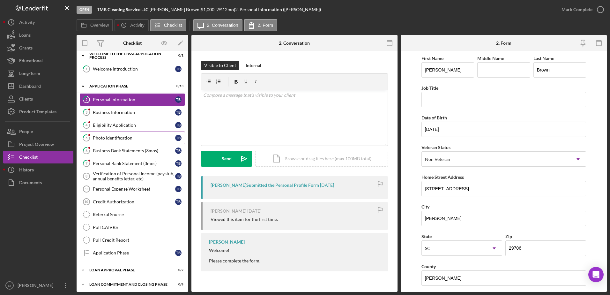
click at [106, 137] on div "Photo Identification" at bounding box center [134, 137] width 82 height 5
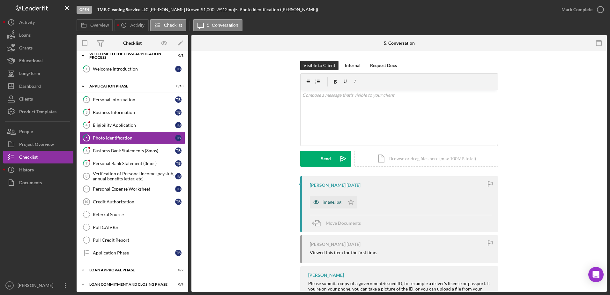
click at [314, 202] on icon "button" at bounding box center [316, 202] width 13 height 13
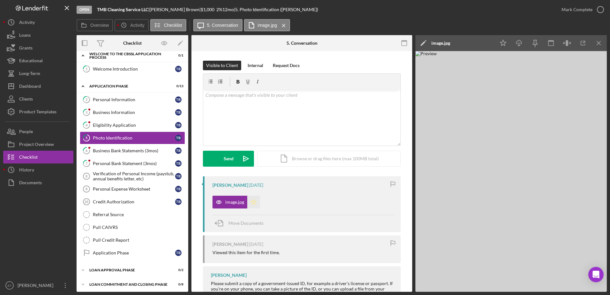
click at [253, 201] on polygon "button" at bounding box center [253, 201] width 5 height 5
click at [117, 101] on div "Personal Information" at bounding box center [134, 99] width 82 height 5
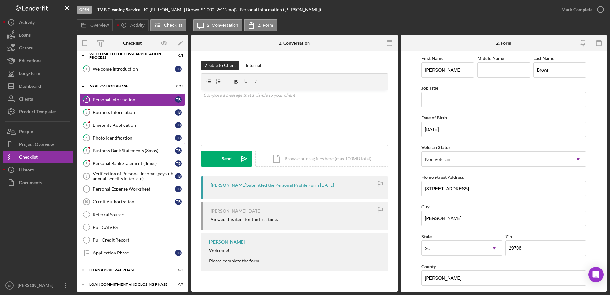
click at [90, 137] on icon at bounding box center [86, 138] width 6 height 6
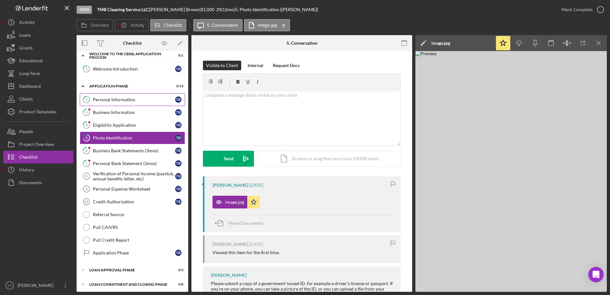
click at [95, 99] on div "Personal Information" at bounding box center [134, 99] width 82 height 5
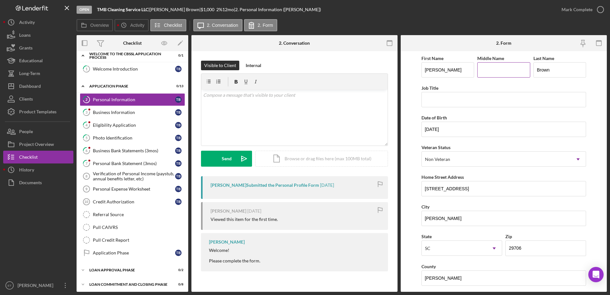
click at [494, 72] on input "Middle Name" at bounding box center [503, 69] width 53 height 15
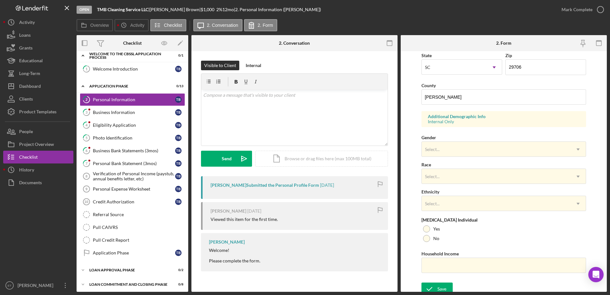
scroll to position [185, 0]
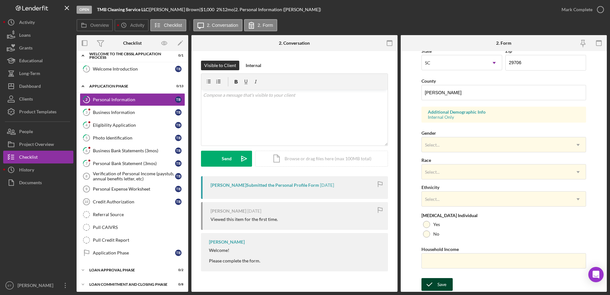
type input "[PERSON_NAME]"
click at [443, 283] on div "Save" at bounding box center [441, 284] width 9 height 13
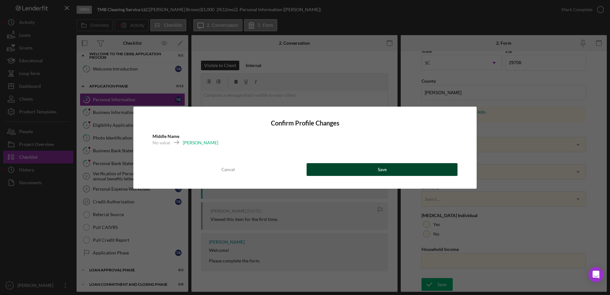
click at [353, 169] on button "Save" at bounding box center [382, 169] width 151 height 13
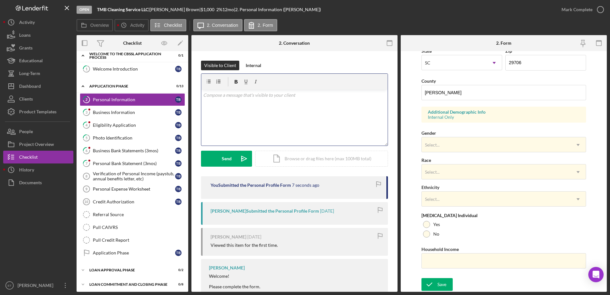
click at [240, 100] on div "v Color teal Color pink Remove color Add row above Add row below Add column bef…" at bounding box center [294, 118] width 186 height 56
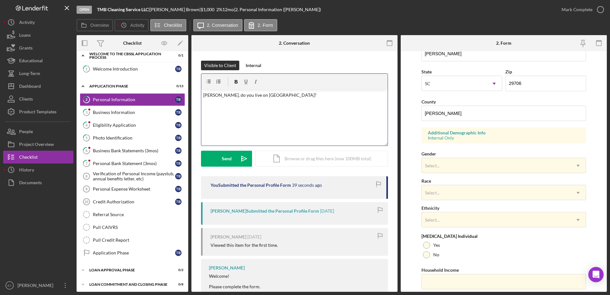
scroll to position [165, 0]
click at [231, 157] on div "Send" at bounding box center [227, 159] width 10 height 16
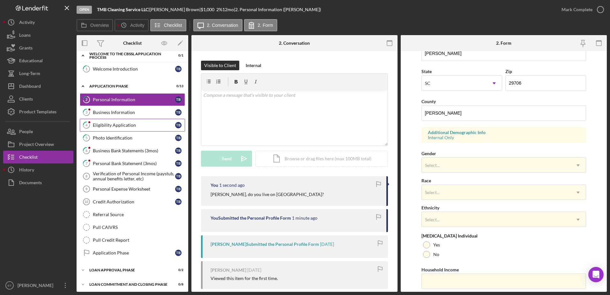
click at [112, 128] on link "4 Eligibility Application T B" at bounding box center [132, 125] width 105 height 13
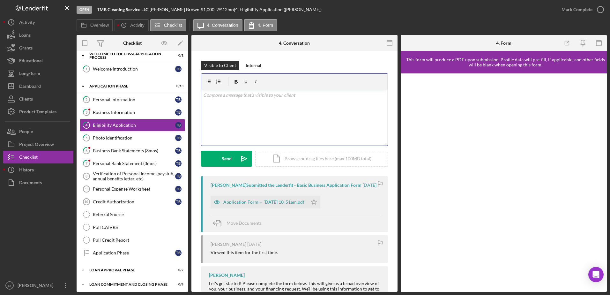
click at [261, 119] on div "v Color teal Color pink Remove color Add row above Add row below Add column bef…" at bounding box center [294, 118] width 186 height 56
click at [216, 204] on icon "button" at bounding box center [217, 201] width 13 height 13
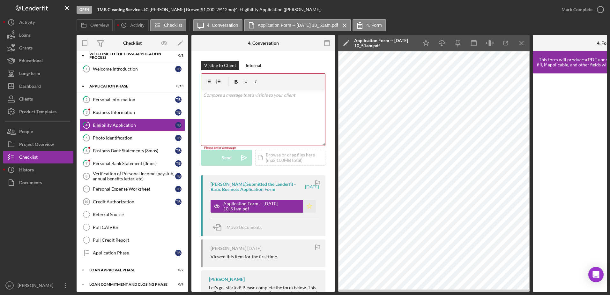
click at [308, 207] on icon "Icon/Star" at bounding box center [309, 206] width 13 height 13
click at [601, 9] on icon "button" at bounding box center [600, 10] width 16 height 16
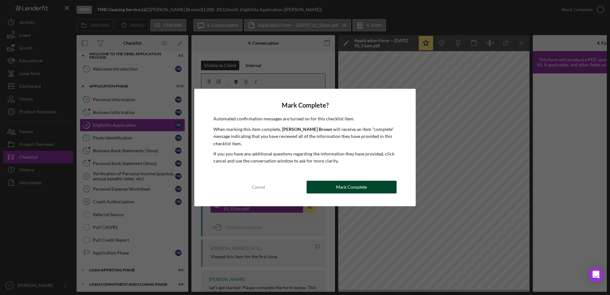
click at [379, 185] on button "Mark Complete" at bounding box center [352, 187] width 90 height 13
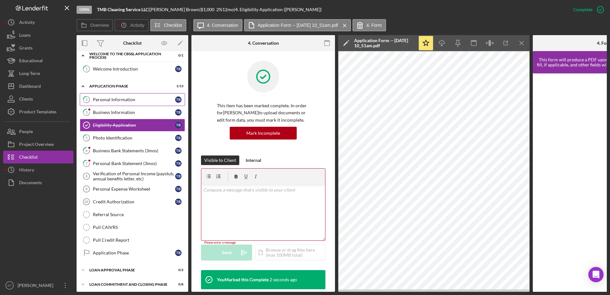
click at [117, 97] on div "Personal Information" at bounding box center [134, 99] width 82 height 5
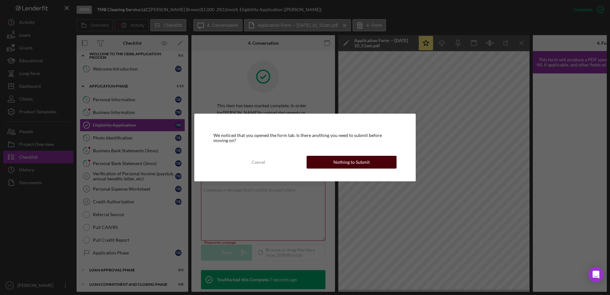
click at [327, 166] on button "Nothing to Submit" at bounding box center [352, 162] width 90 height 13
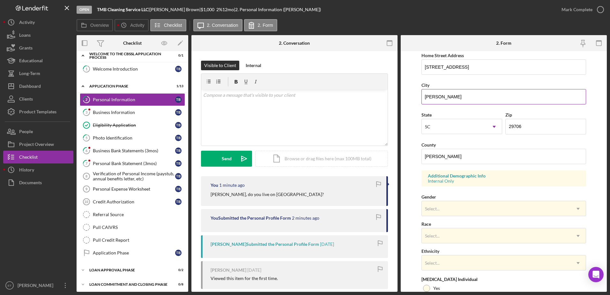
scroll to position [123, 0]
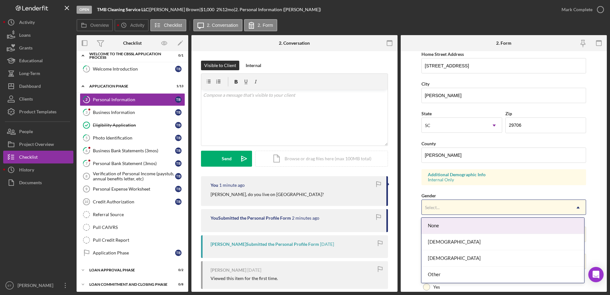
click at [478, 209] on div "Select..." at bounding box center [496, 207] width 149 height 15
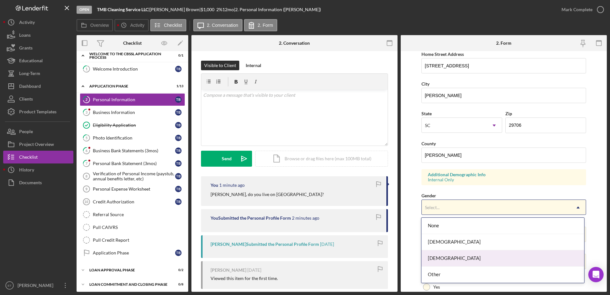
click at [464, 263] on div "[DEMOGRAPHIC_DATA]" at bounding box center [502, 258] width 163 height 16
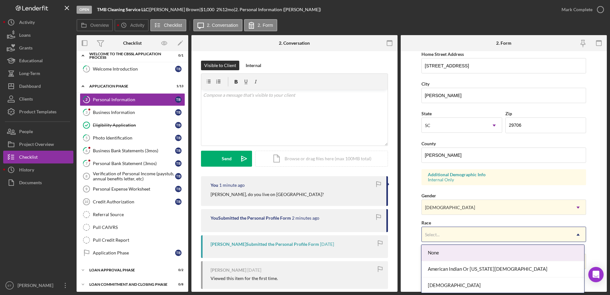
click at [473, 234] on div "Select..." at bounding box center [496, 234] width 149 height 15
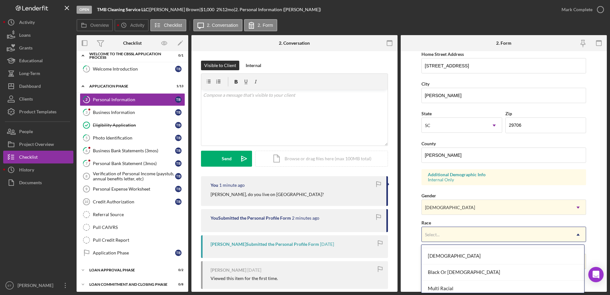
scroll to position [30, 0]
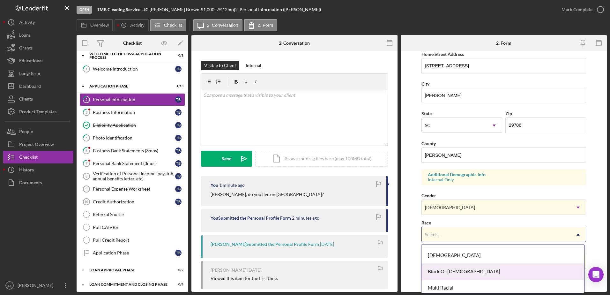
click at [480, 271] on div "Black Or [DEMOGRAPHIC_DATA]" at bounding box center [502, 271] width 163 height 16
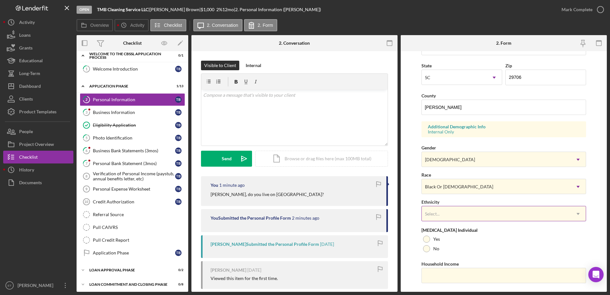
scroll to position [173, 0]
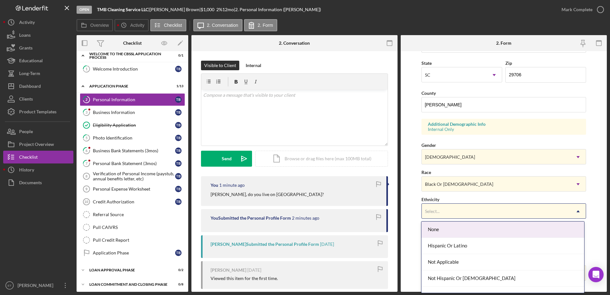
click at [482, 213] on div "Select..." at bounding box center [496, 211] width 149 height 15
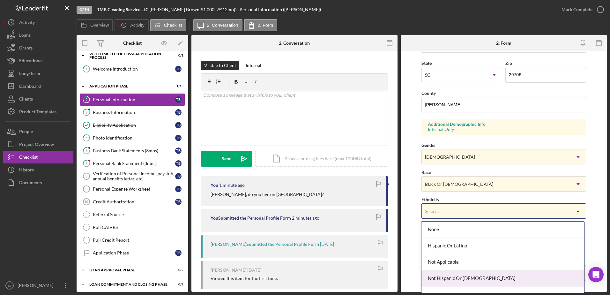
click at [474, 279] on div "Not Hispanic Or [DEMOGRAPHIC_DATA]" at bounding box center [502, 278] width 163 height 16
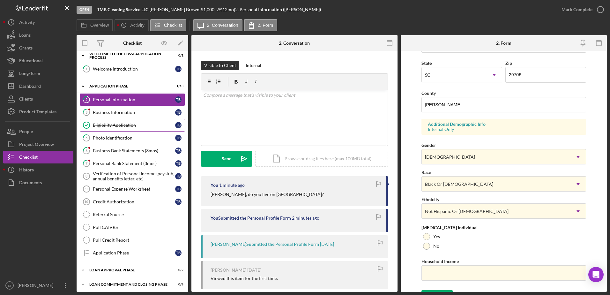
click at [117, 125] on div "Eligibility Application" at bounding box center [134, 124] width 82 height 5
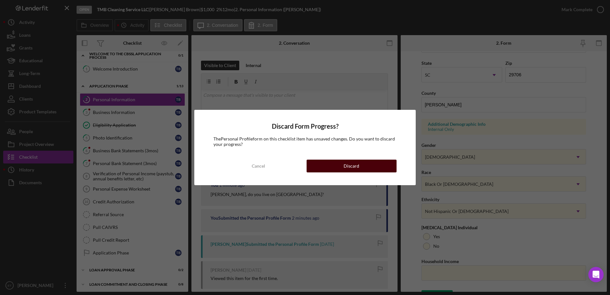
click at [338, 166] on button "Discard" at bounding box center [352, 165] width 90 height 13
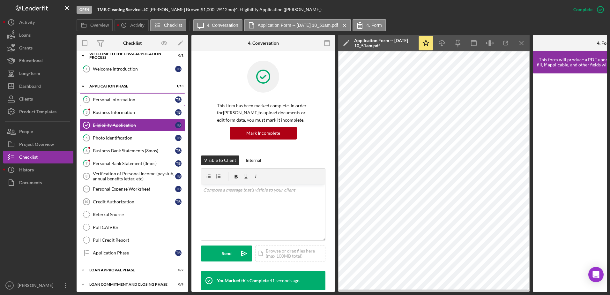
click at [100, 102] on link "2 Personal Information T B" at bounding box center [132, 99] width 105 height 13
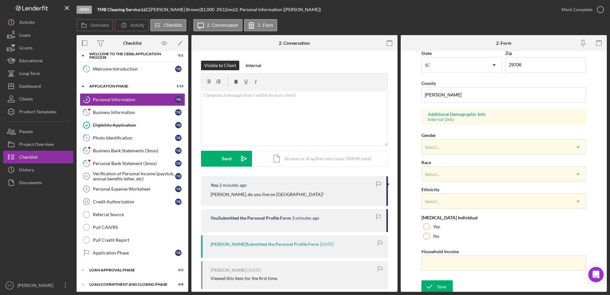
scroll to position [185, 0]
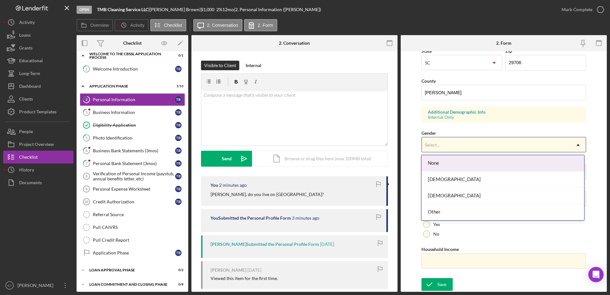
click at [447, 145] on div "Select..." at bounding box center [496, 144] width 149 height 15
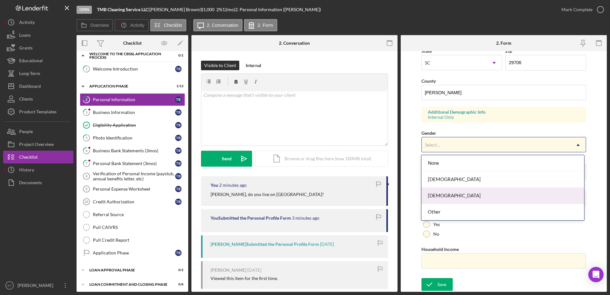
click at [450, 199] on div "[DEMOGRAPHIC_DATA]" at bounding box center [502, 196] width 163 height 16
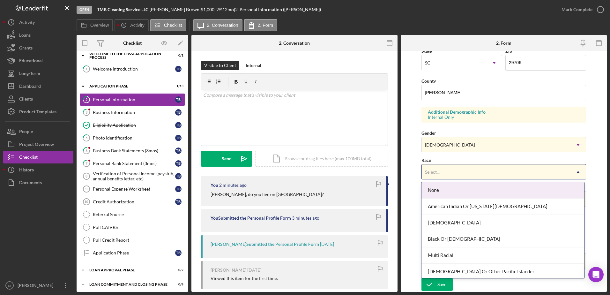
click at [448, 169] on div "Select..." at bounding box center [496, 172] width 149 height 15
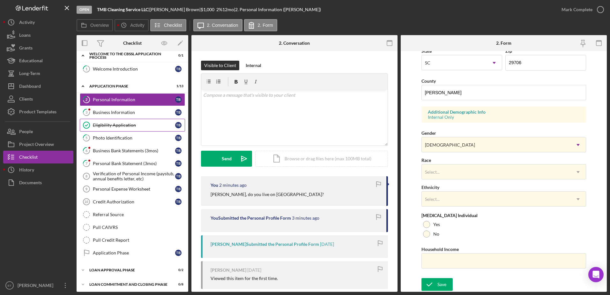
click at [108, 125] on div "Eligibility Application" at bounding box center [134, 124] width 82 height 5
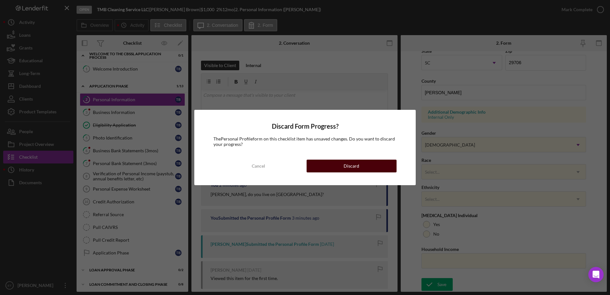
click at [323, 170] on button "Discard" at bounding box center [352, 165] width 90 height 13
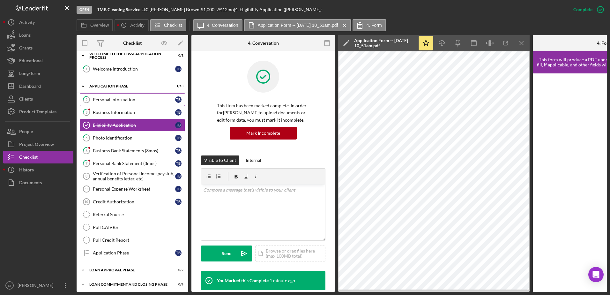
click at [114, 103] on link "2 Personal Information T B" at bounding box center [132, 99] width 105 height 13
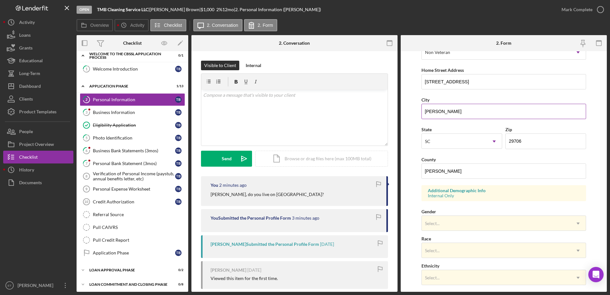
scroll to position [109, 0]
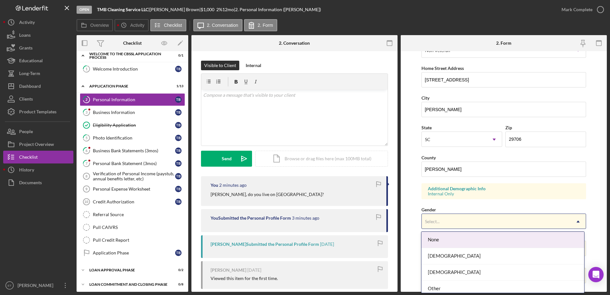
click at [496, 220] on div "Select..." at bounding box center [496, 221] width 149 height 15
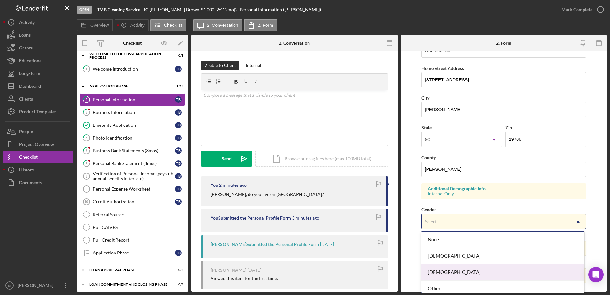
click at [485, 271] on div "[DEMOGRAPHIC_DATA]" at bounding box center [502, 272] width 163 height 16
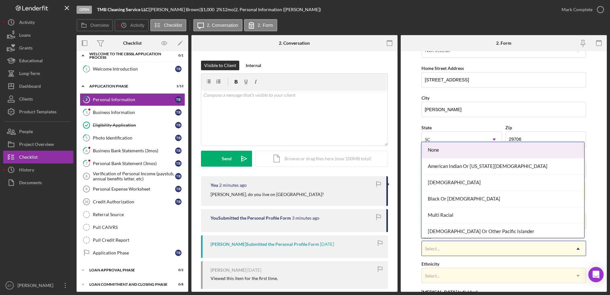
click at [478, 250] on div "Select..." at bounding box center [496, 248] width 149 height 15
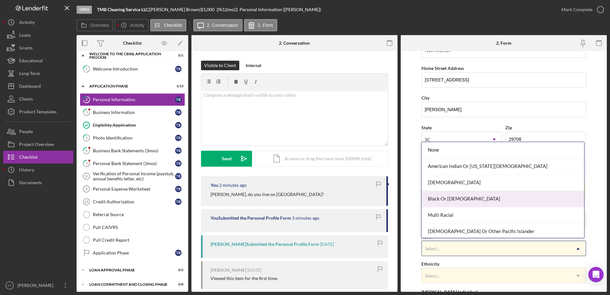
click at [452, 200] on div "Black Or [DEMOGRAPHIC_DATA]" at bounding box center [502, 199] width 163 height 16
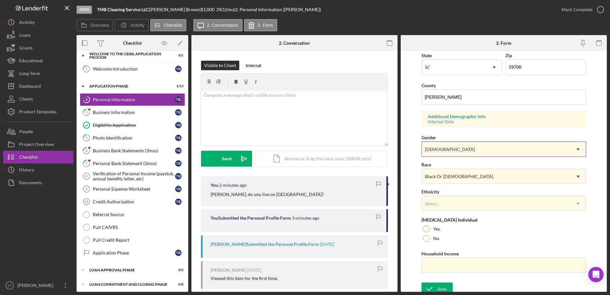
scroll to position [185, 0]
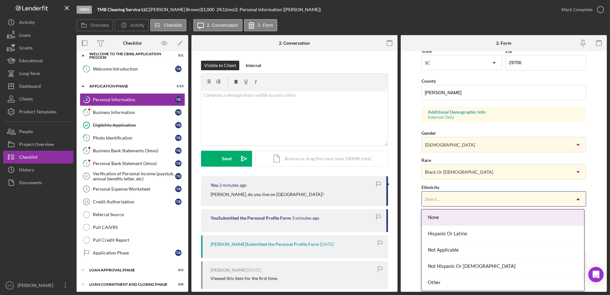
click at [464, 199] on div "Select..." at bounding box center [496, 199] width 149 height 15
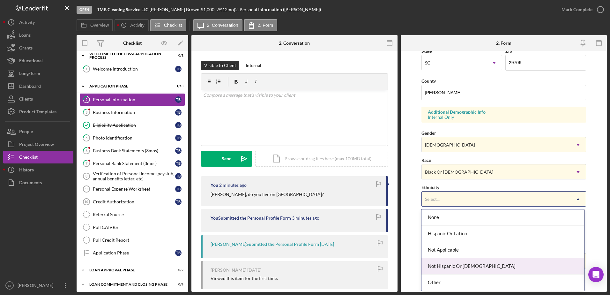
click at [457, 266] on div "Not Hispanic Or [DEMOGRAPHIC_DATA]" at bounding box center [502, 266] width 163 height 16
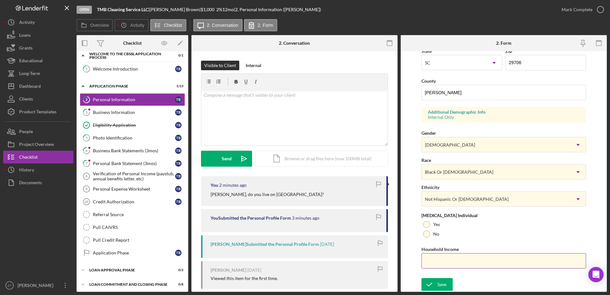
click at [451, 262] on input "Household Income" at bounding box center [503, 260] width 165 height 15
type input "$40,000"
click at [428, 222] on div at bounding box center [426, 224] width 7 height 7
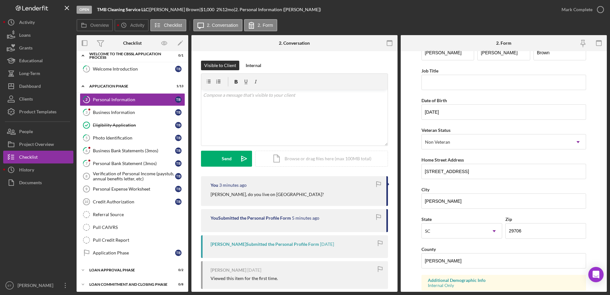
scroll to position [17, 0]
click at [459, 172] on input "[STREET_ADDRESS]" at bounding box center [503, 171] width 165 height 15
type input "[STREET_ADDRESS]"
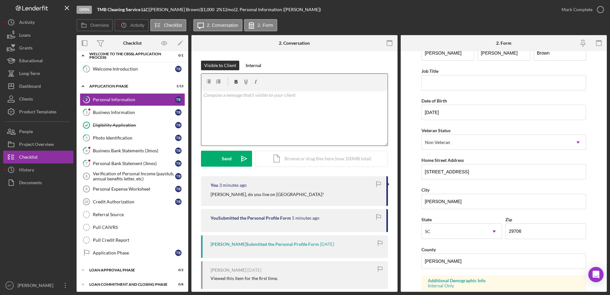
click at [295, 120] on div "v Color teal Color pink Remove color Add row above Add row below Add column bef…" at bounding box center [294, 118] width 186 height 56
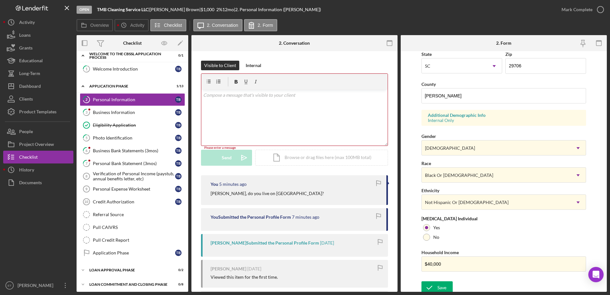
scroll to position [185, 0]
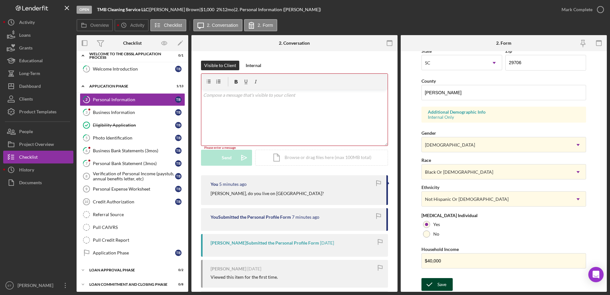
click at [443, 281] on div "Save" at bounding box center [441, 284] width 9 height 13
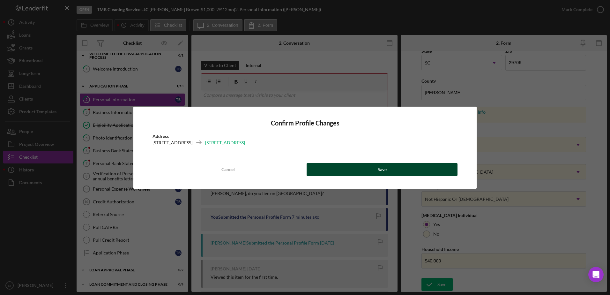
click at [365, 169] on button "Save" at bounding box center [382, 169] width 151 height 13
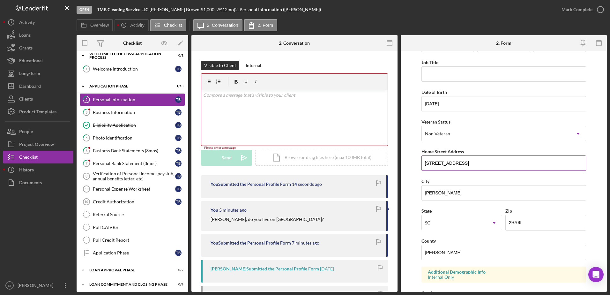
scroll to position [0, 0]
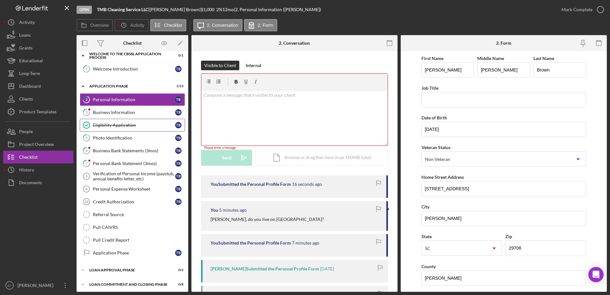
click at [98, 126] on div "Eligibility Application" at bounding box center [134, 124] width 82 height 5
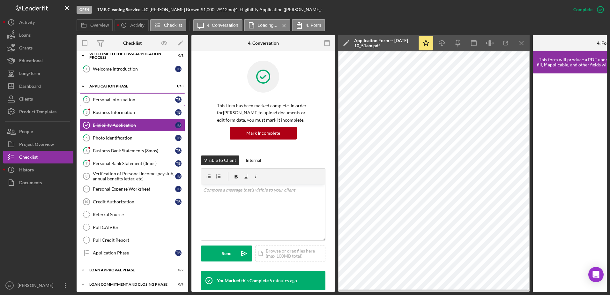
click at [115, 100] on div "Personal Information" at bounding box center [134, 99] width 82 height 5
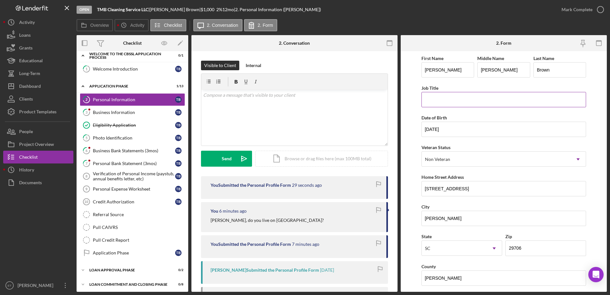
click at [427, 100] on input "Job Title" at bounding box center [503, 99] width 165 height 15
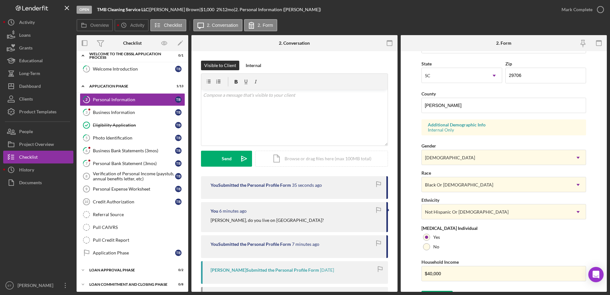
scroll to position [185, 0]
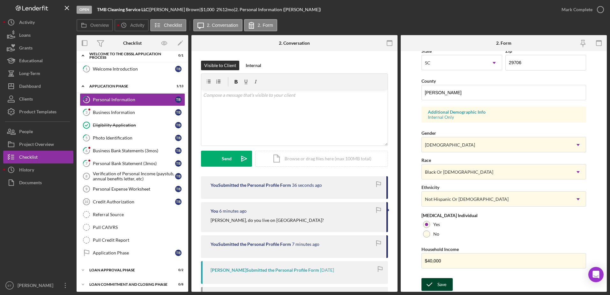
type input "Business Owner"
click at [440, 283] on div "Save" at bounding box center [441, 284] width 9 height 13
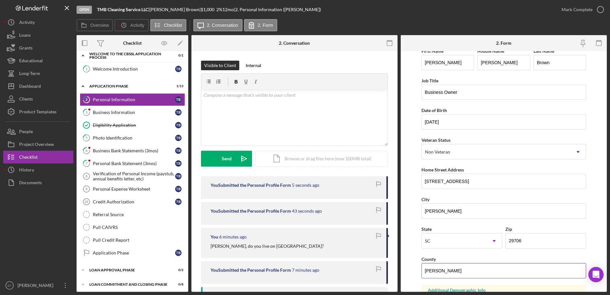
scroll to position [0, 0]
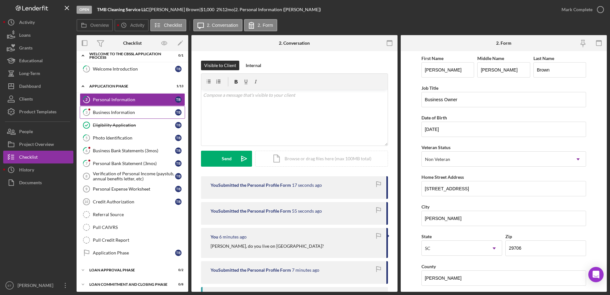
click at [111, 113] on div "Business Information" at bounding box center [134, 112] width 82 height 5
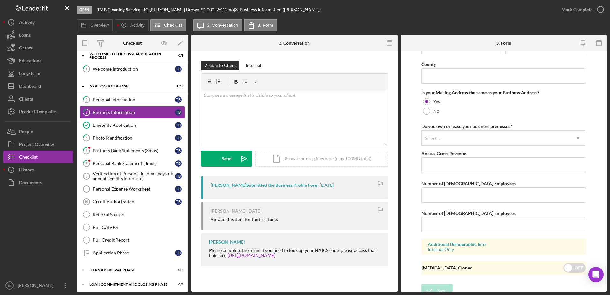
scroll to position [468, 0]
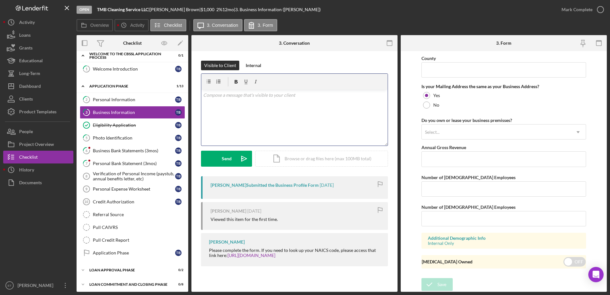
click at [251, 122] on div "v Color teal Color pink Remove color Add row above Add row below Add column bef…" at bounding box center [294, 118] width 186 height 56
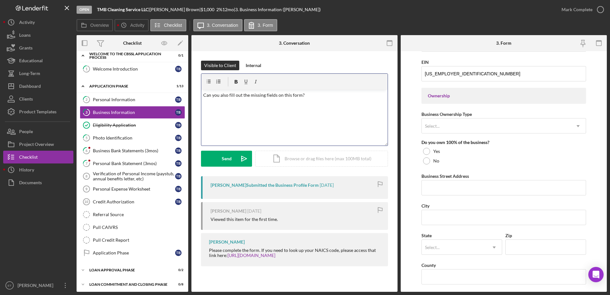
scroll to position [260, 0]
click at [243, 160] on polygon "submit" at bounding box center [243, 158] width 5 height 5
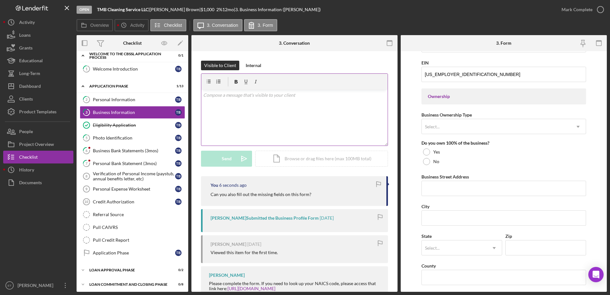
click at [208, 99] on div "v Color teal Color pink Remove color Add row above Add row below Add column bef…" at bounding box center [294, 118] width 186 height 56
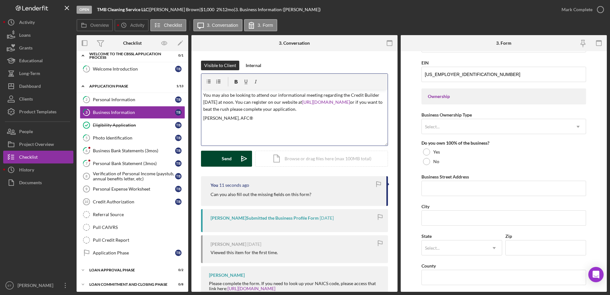
click at [203, 95] on p "You may also be looking to attend our informational meeting regarding the Credi…" at bounding box center [294, 102] width 183 height 21
click at [37, 167] on button "Icon/History History" at bounding box center [38, 169] width 70 height 13
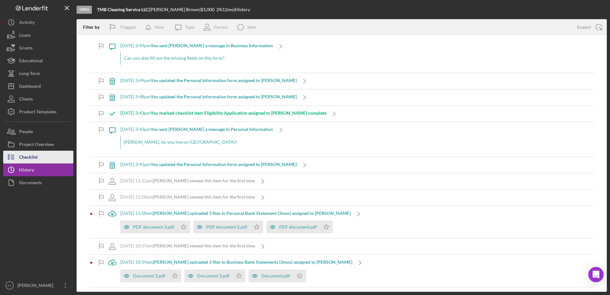
click at [22, 159] on div "Checklist" at bounding box center [28, 158] width 19 height 14
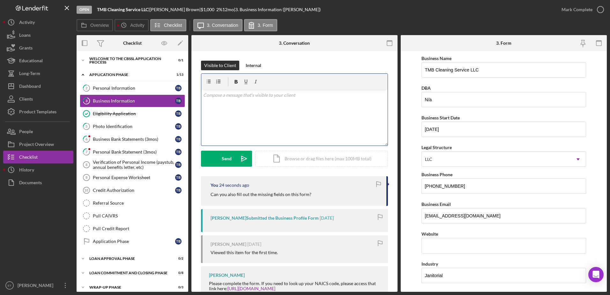
click at [249, 104] on div "v Color teal Color pink Remove color Add row above Add row below Add column bef…" at bounding box center [294, 118] width 186 height 56
paste div
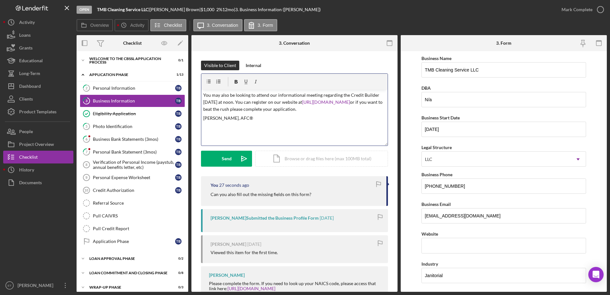
click at [204, 93] on p "You may also be looking to attend our informational meeting regarding the Credi…" at bounding box center [294, 102] width 183 height 21
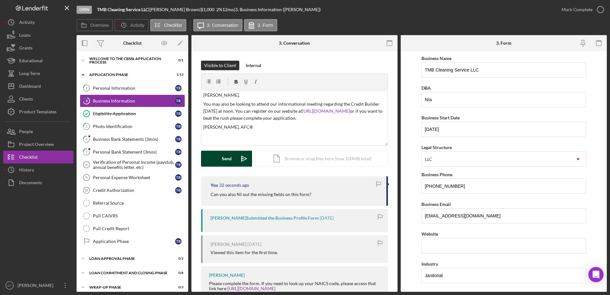
click at [242, 157] on polygon "submit" at bounding box center [243, 158] width 5 height 5
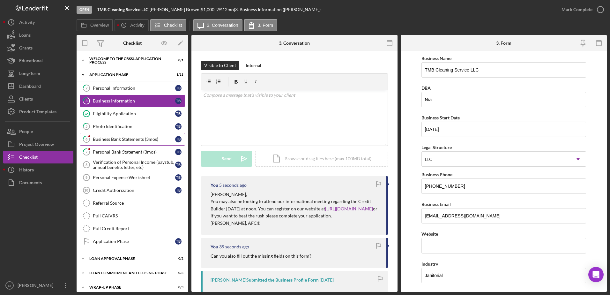
click at [110, 140] on div "Business Bank Statements (3mos)" at bounding box center [134, 139] width 82 height 5
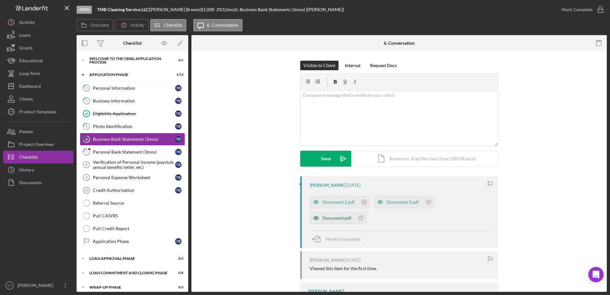
click at [315, 219] on icon "button" at bounding box center [316, 217] width 5 height 3
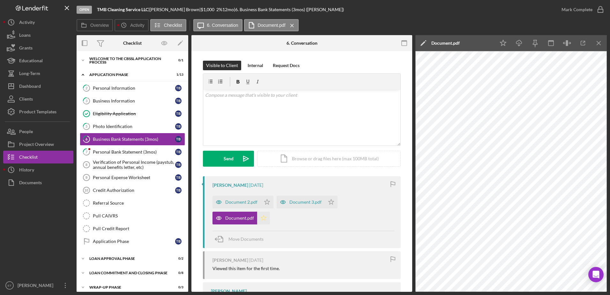
click at [263, 217] on polygon "button" at bounding box center [263, 217] width 5 height 5
click at [216, 202] on icon "button" at bounding box center [218, 202] width 13 height 13
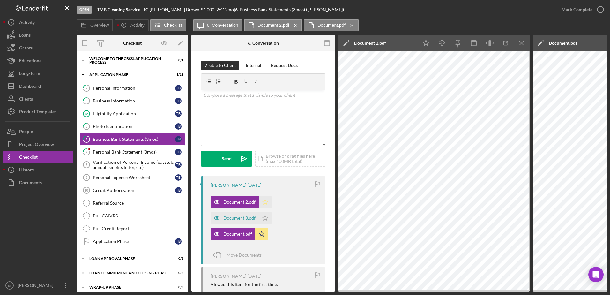
click at [265, 202] on icon "Icon/Star" at bounding box center [265, 202] width 13 height 13
click at [217, 216] on icon "button" at bounding box center [217, 217] width 13 height 13
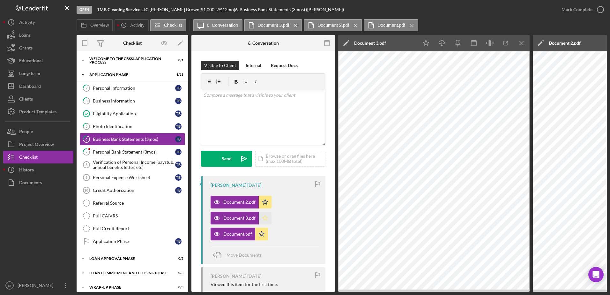
click at [265, 219] on icon "Icon/Star" at bounding box center [265, 217] width 13 height 13
click at [603, 9] on icon "button" at bounding box center [600, 10] width 16 height 16
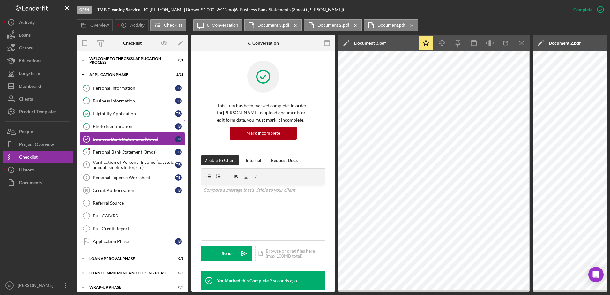
click at [105, 124] on div "Photo Identification" at bounding box center [134, 126] width 82 height 5
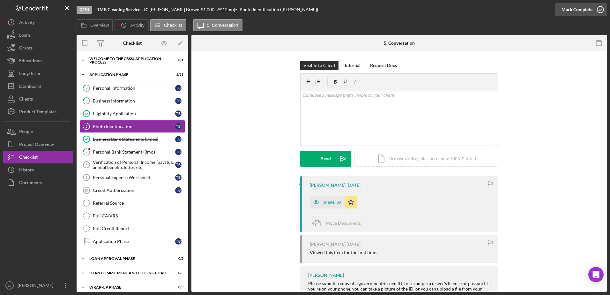
click at [601, 8] on icon "button" at bounding box center [600, 10] width 16 height 16
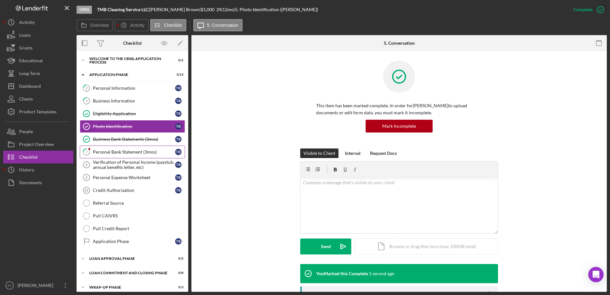
click at [100, 152] on div "Personal Bank Statement (3mos)" at bounding box center [134, 151] width 82 height 5
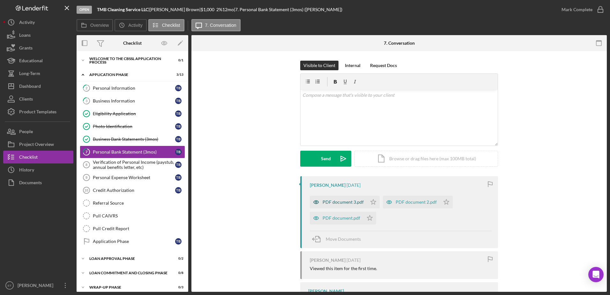
click at [314, 203] on icon "button" at bounding box center [316, 201] width 5 height 3
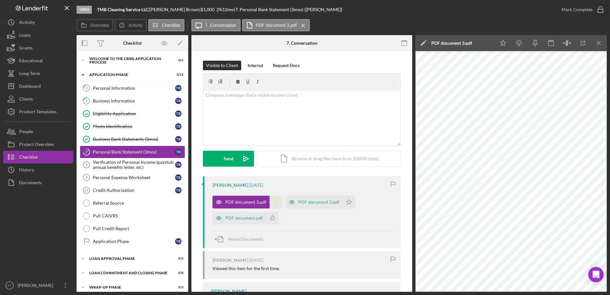
click at [271, 204] on icon "Icon/Star" at bounding box center [276, 202] width 13 height 13
click at [291, 201] on icon "button" at bounding box center [292, 202] width 2 height 2
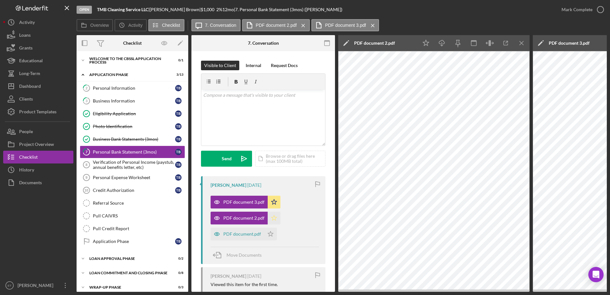
click at [275, 217] on polygon "button" at bounding box center [273, 217] width 5 height 5
click at [216, 234] on icon "button" at bounding box center [217, 233] width 13 height 13
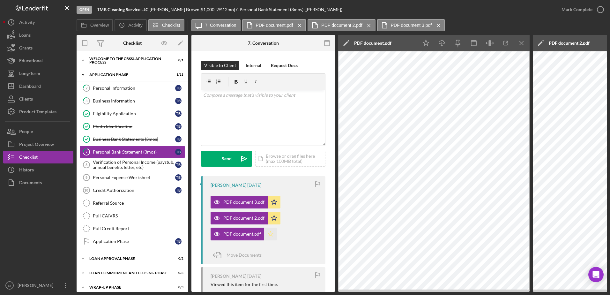
click at [269, 234] on icon "Icon/Star" at bounding box center [270, 233] width 13 height 13
click at [600, 8] on icon "button" at bounding box center [600, 10] width 16 height 16
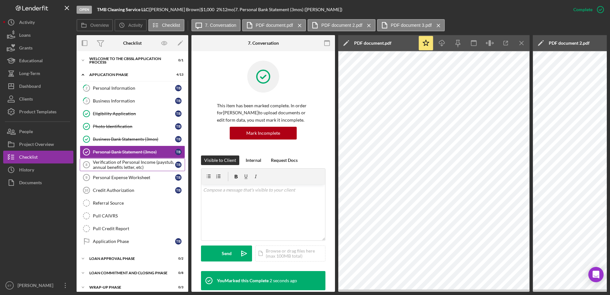
click at [119, 165] on div "Verification of Personal Income (paystub, annual benefits letter, etc)" at bounding box center [134, 164] width 82 height 10
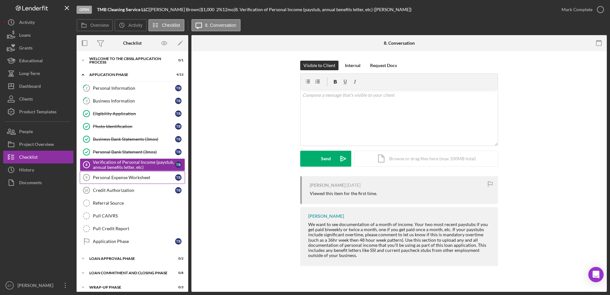
click at [98, 179] on div "Personal Expense Worksheet" at bounding box center [134, 177] width 82 height 5
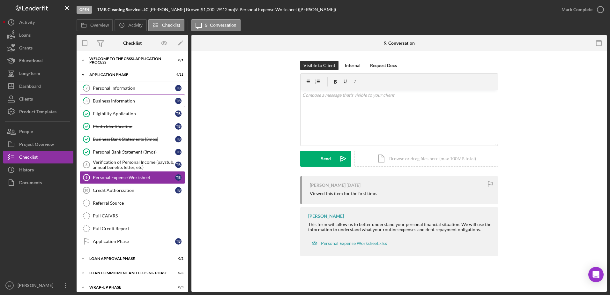
click at [104, 105] on link "3 Business Information T B" at bounding box center [132, 100] width 105 height 13
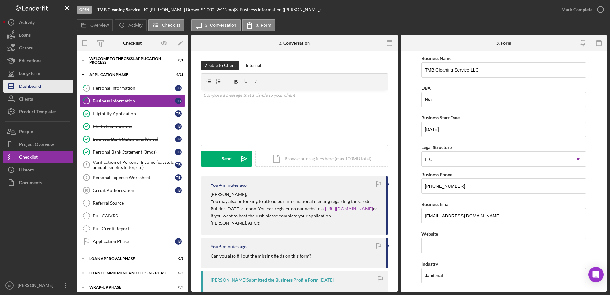
click at [30, 86] on div "Dashboard" at bounding box center [30, 87] width 22 height 14
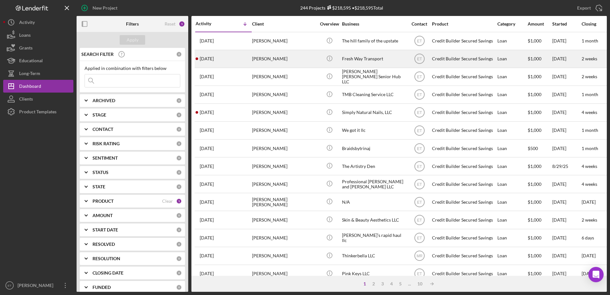
click at [370, 60] on div "Fresh Way Transport" at bounding box center [374, 58] width 64 height 17
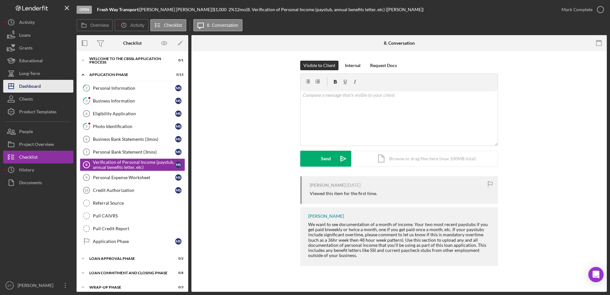
click at [28, 87] on div "Dashboard" at bounding box center [30, 87] width 22 height 14
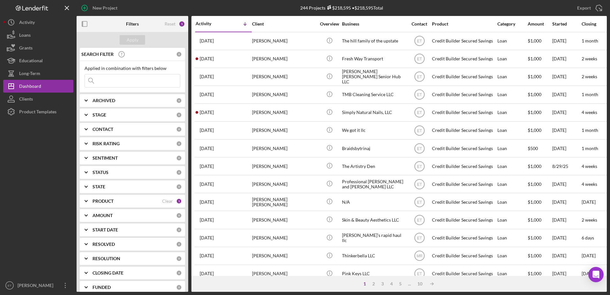
click at [106, 81] on input at bounding box center [132, 80] width 95 height 13
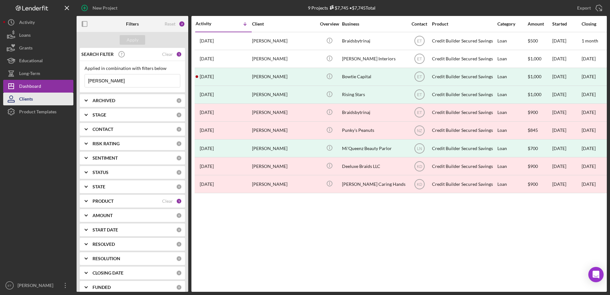
type input "[PERSON_NAME]"
click at [32, 98] on div "Clients" at bounding box center [26, 100] width 14 height 14
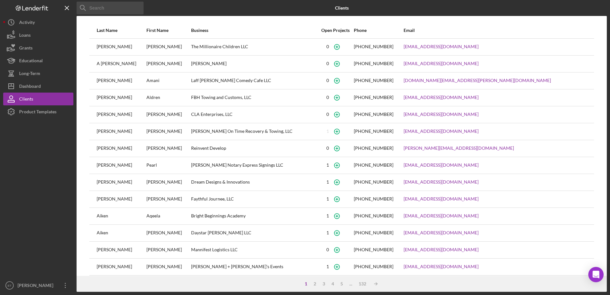
click at [104, 5] on input at bounding box center [110, 8] width 67 height 13
type input "[PERSON_NAME]"
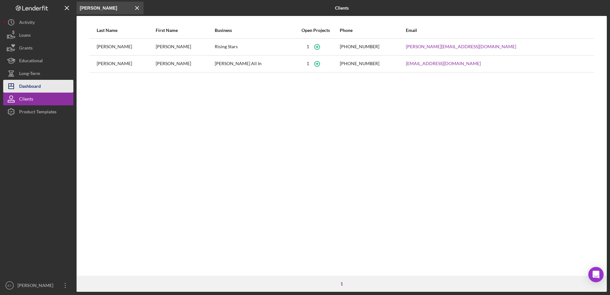
click at [42, 84] on button "Icon/Dashboard Dashboard" at bounding box center [38, 86] width 70 height 13
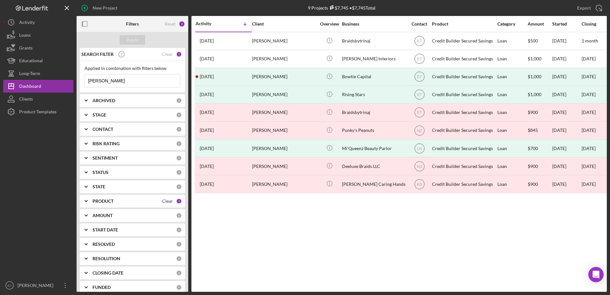
click at [165, 202] on div "Clear" at bounding box center [167, 200] width 11 height 5
click at [128, 41] on div "Apply" at bounding box center [133, 40] width 12 height 10
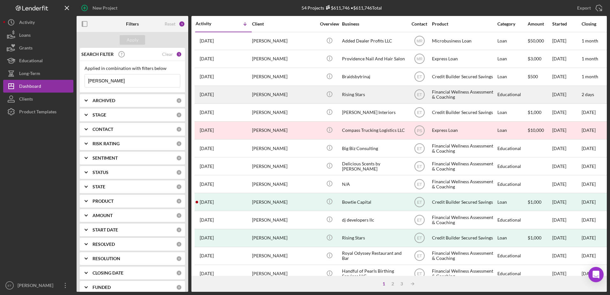
click at [313, 95] on div "[PERSON_NAME]" at bounding box center [284, 94] width 64 height 17
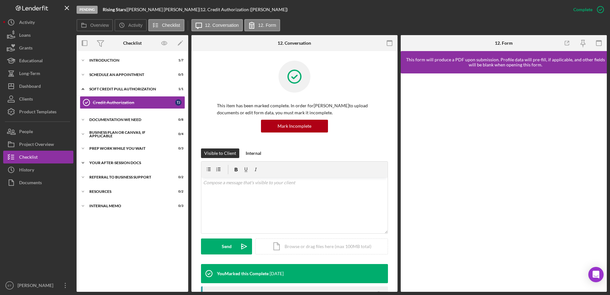
click at [112, 164] on div "Your After-Session Docs" at bounding box center [134, 163] width 91 height 4
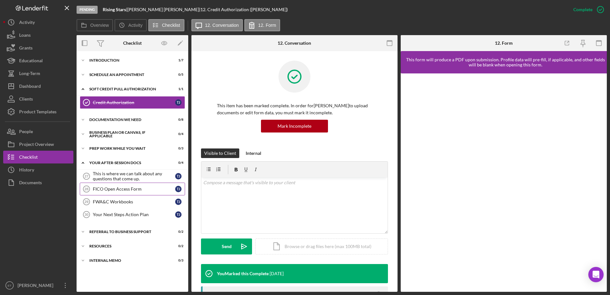
click at [111, 192] on link "FICO Open Access Form 28 FICO Open Access Form T J" at bounding box center [132, 188] width 105 height 13
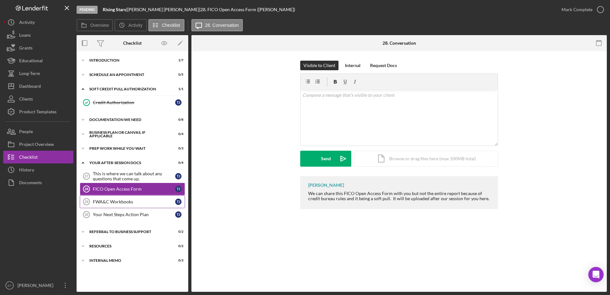
click at [110, 204] on div "FWA&C Workbooks" at bounding box center [134, 201] width 82 height 5
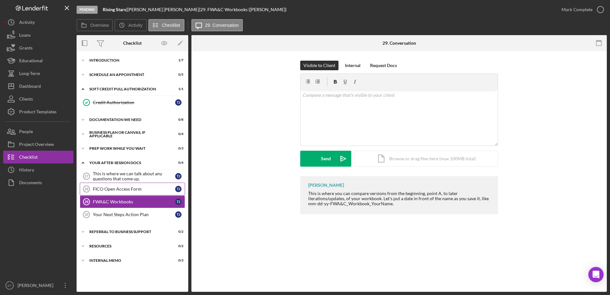
click at [108, 188] on div "FICO Open Access Form" at bounding box center [134, 188] width 82 height 5
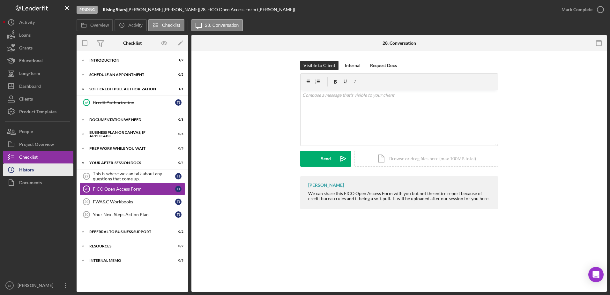
click at [27, 171] on div "History" at bounding box center [26, 170] width 15 height 14
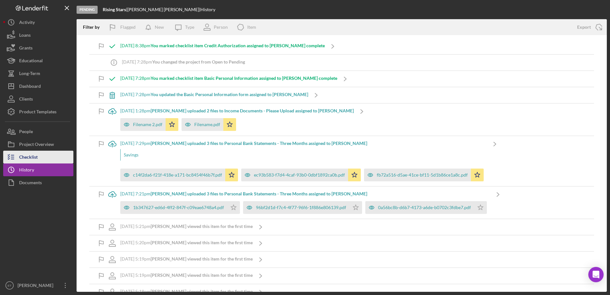
click at [27, 157] on div "Checklist" at bounding box center [28, 158] width 19 height 14
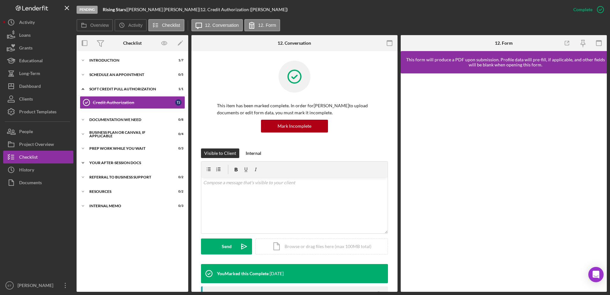
click at [121, 163] on div "Your After-Session Docs" at bounding box center [134, 163] width 91 height 4
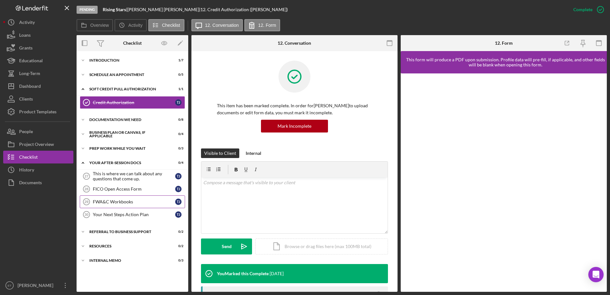
click at [111, 201] on div "FWA&C Workbooks" at bounding box center [134, 201] width 82 height 5
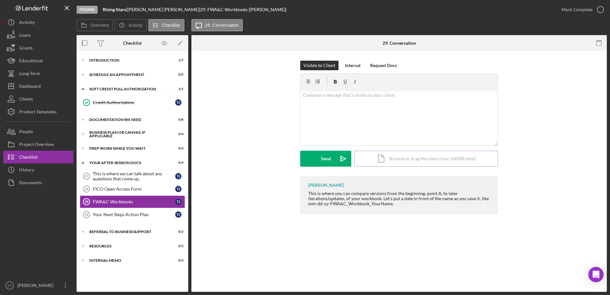
click at [404, 159] on div "Icon/Document Browse or drag files here (max 100MB total) Tap to choose files o…" at bounding box center [426, 159] width 144 height 16
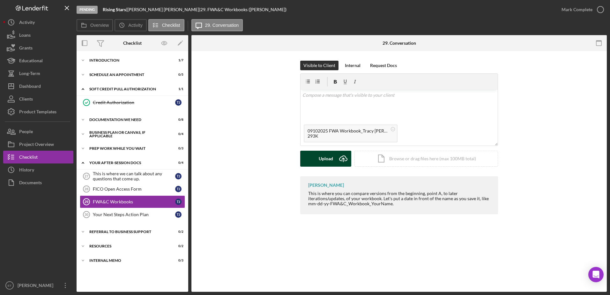
click at [346, 159] on icon "Icon/Upload" at bounding box center [343, 159] width 16 height 16
click at [392, 129] on circle at bounding box center [393, 129] width 4 height 4
click at [408, 158] on div "Icon/Document Browse or drag files here (max 100MB total) Tap to choose files o…" at bounding box center [426, 159] width 144 height 16
click at [322, 163] on div "Upload" at bounding box center [326, 159] width 14 height 16
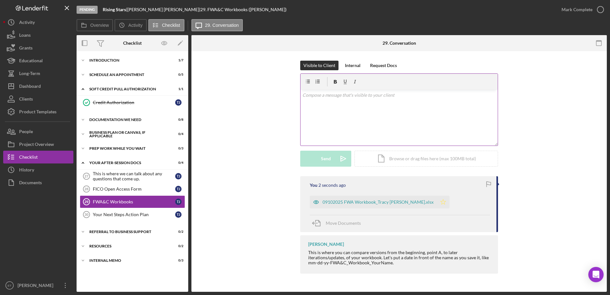
click at [437, 203] on icon "Icon/Star" at bounding box center [443, 202] width 13 height 13
click at [116, 188] on div "FICO Open Access Form" at bounding box center [134, 188] width 82 height 5
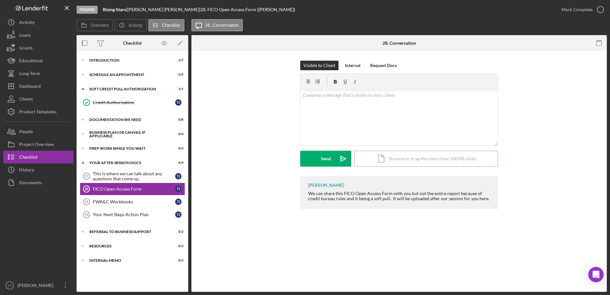
click at [402, 159] on div "Icon/Document Browse or drag files here (max 100MB total) Tap to choose files o…" at bounding box center [426, 159] width 144 height 16
click at [428, 159] on div "Icon/Document Browse or drag files here (max 100MB total) Tap to choose files o…" at bounding box center [426, 159] width 144 height 16
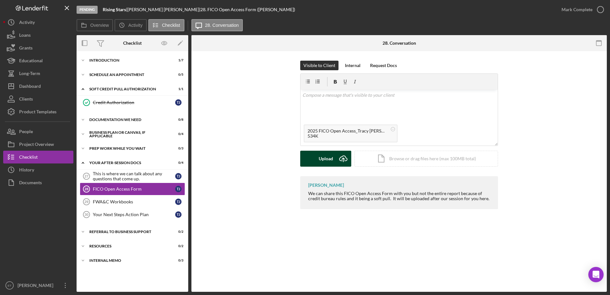
click at [323, 159] on div "Upload" at bounding box center [326, 159] width 14 height 16
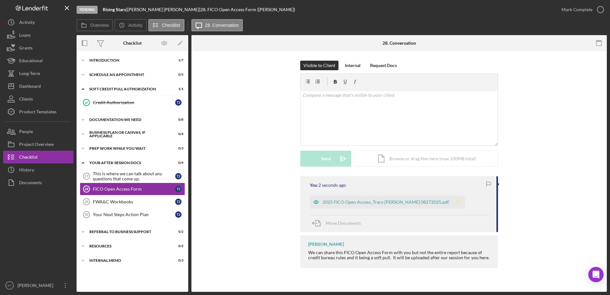
click at [456, 202] on polygon "button" at bounding box center [458, 201] width 5 height 5
click at [108, 202] on div "FWA&C Workbooks" at bounding box center [134, 201] width 82 height 5
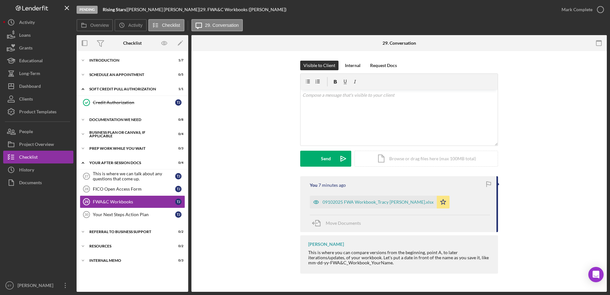
click at [213, 143] on div "Visible to Client Internal Request Docs v Color teal Color pink Remove color Ad…" at bounding box center [399, 118] width 396 height 115
